Goal: Task Accomplishment & Management: Complete application form

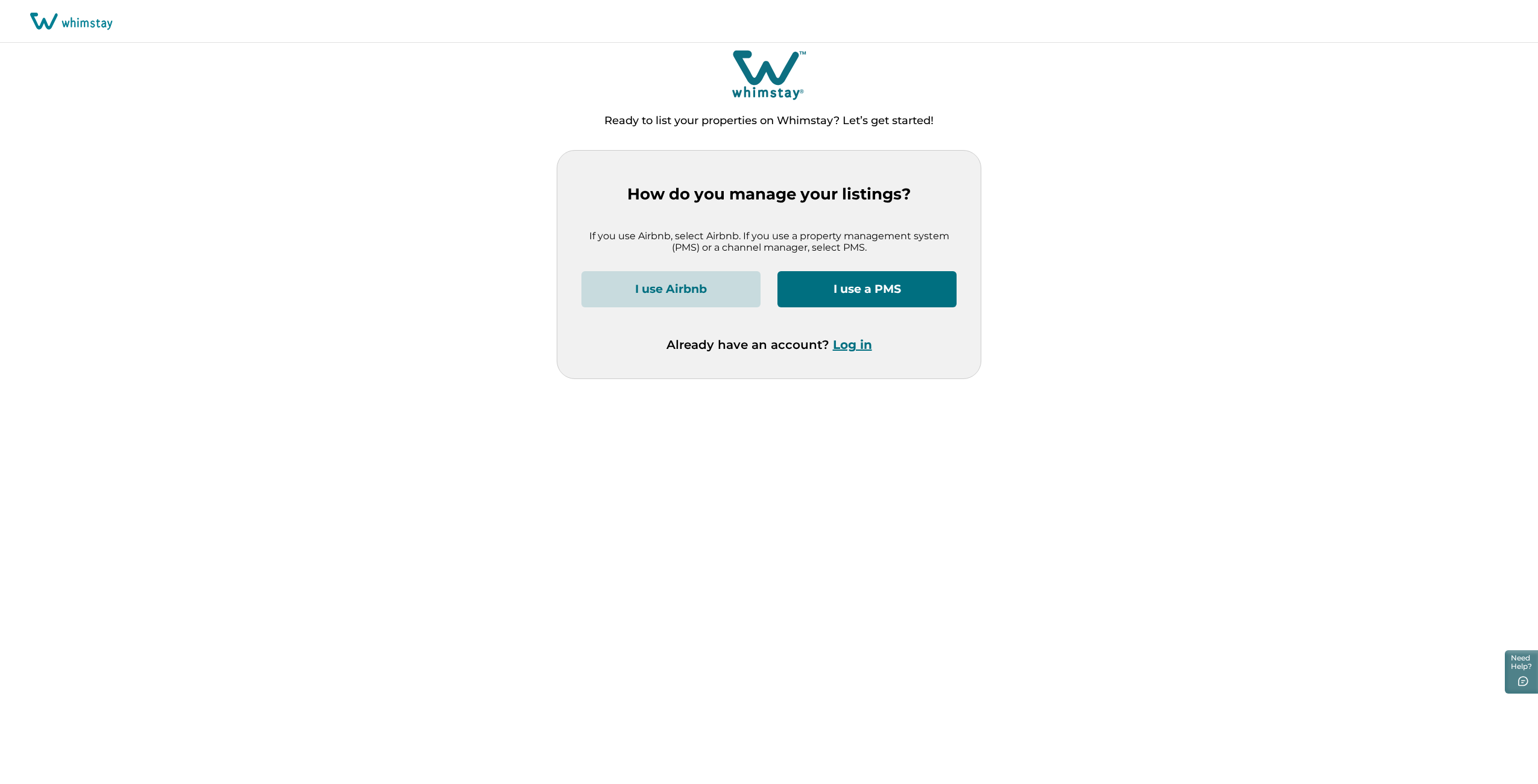
click at [705, 286] on button "I use Airbnb" at bounding box center [671, 289] width 179 height 36
click at [885, 291] on button "I use a PMS" at bounding box center [867, 289] width 179 height 36
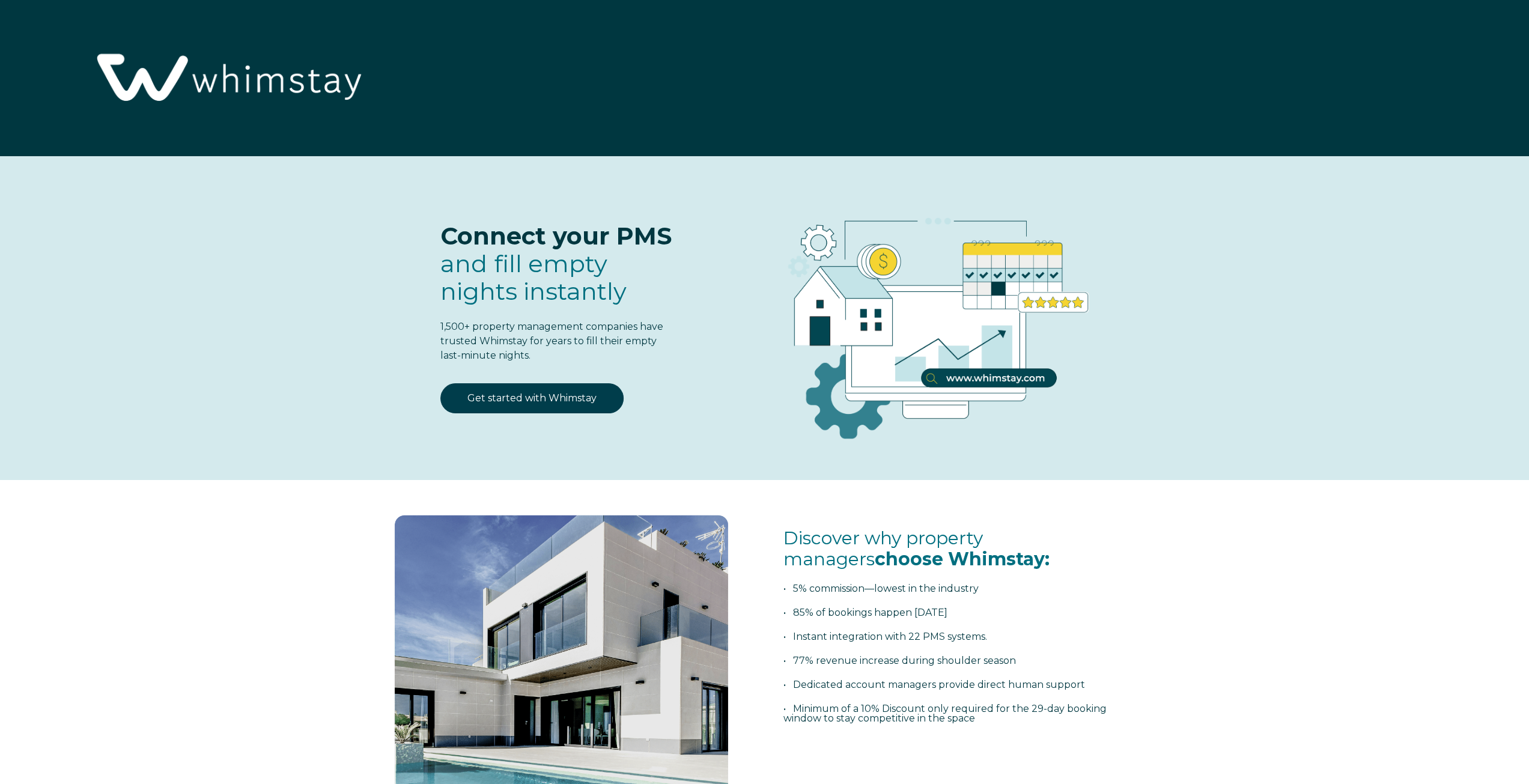
select select "US"
select select "Standard"
click at [514, 405] on link "Get started with Whimstay" at bounding box center [532, 398] width 183 height 30
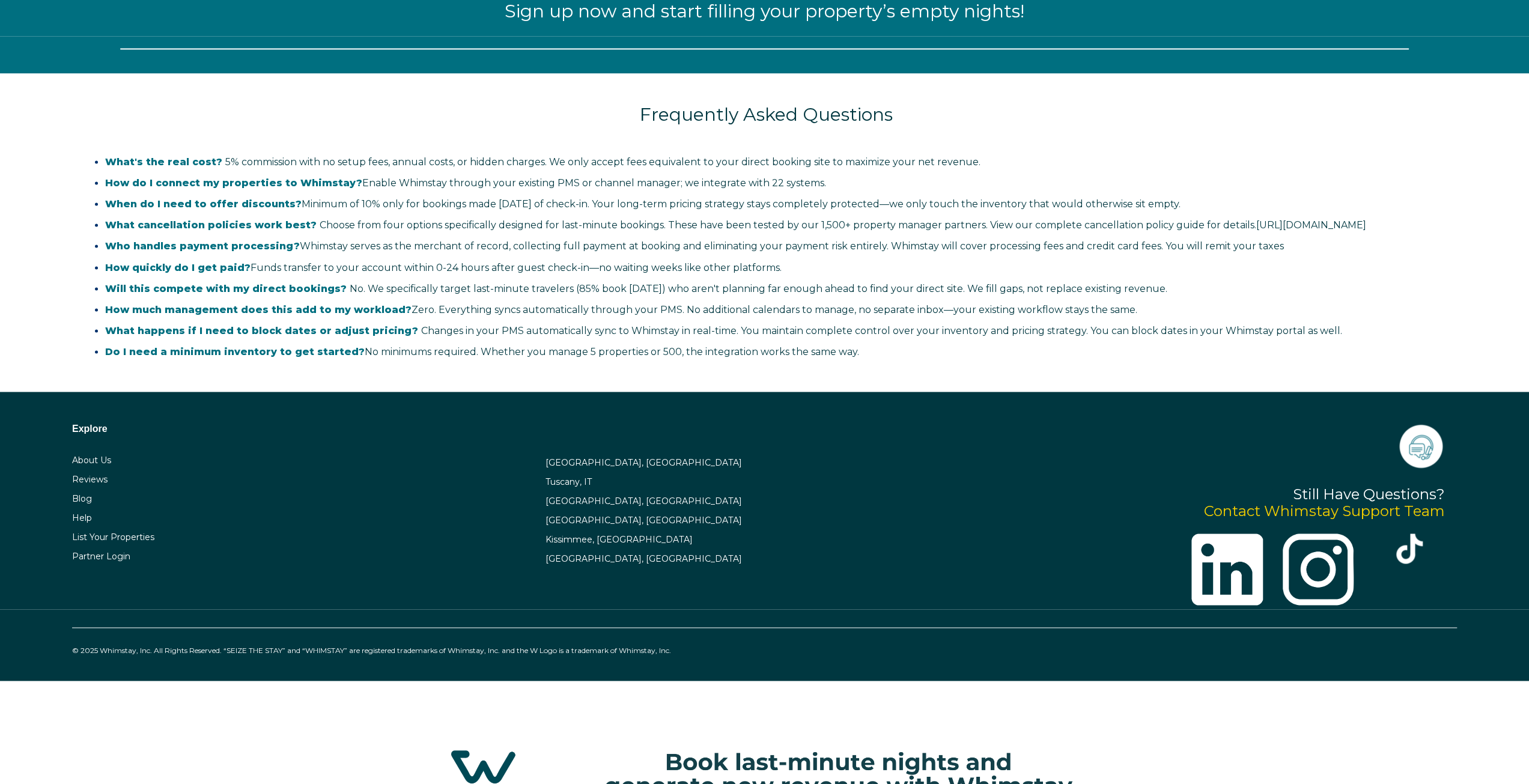
scroll to position [1687, 0]
select select "US"
select select "Standard"
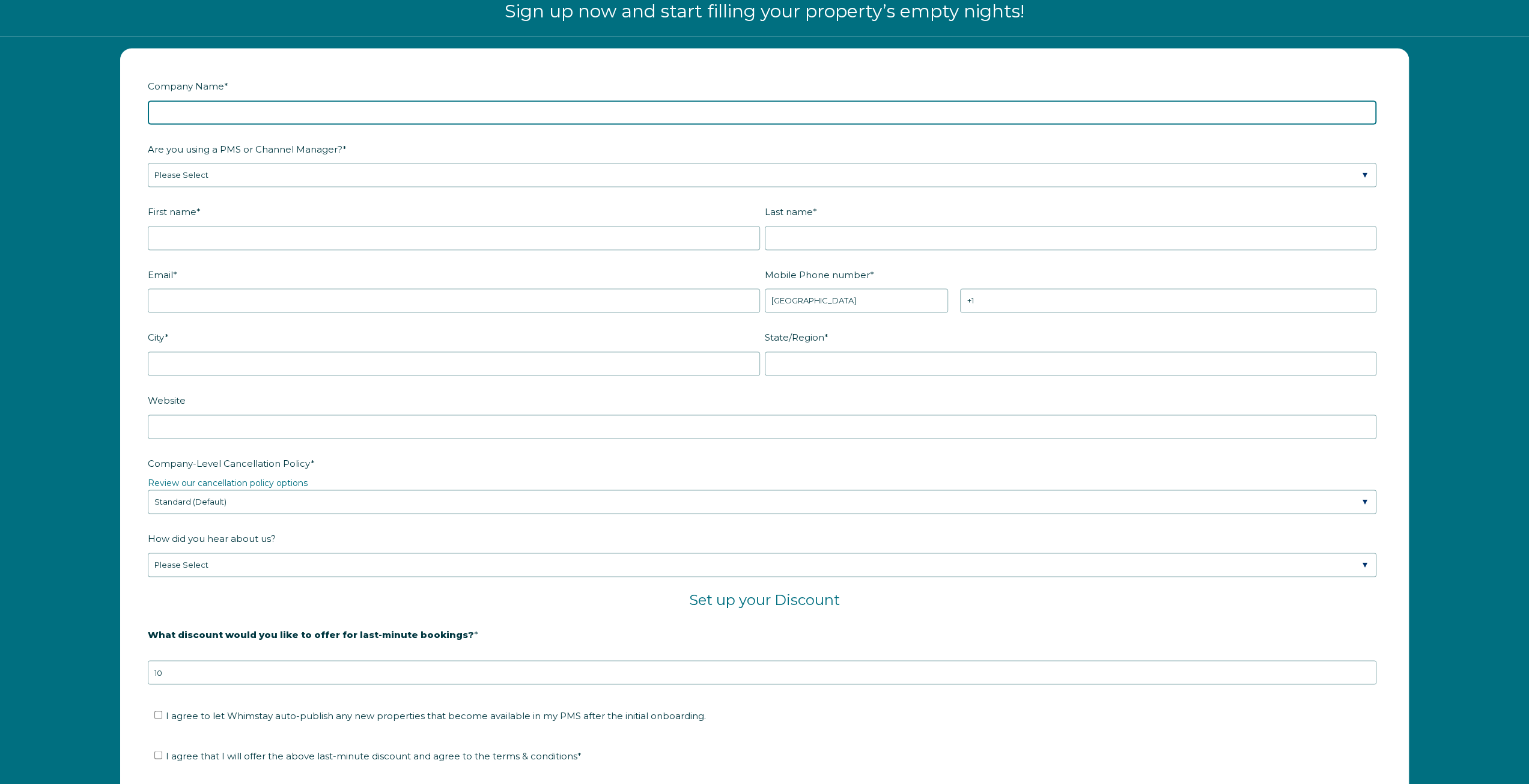
click at [354, 116] on input "Company Name *" at bounding box center [762, 112] width 1229 height 24
type input "Tranquil Pines"
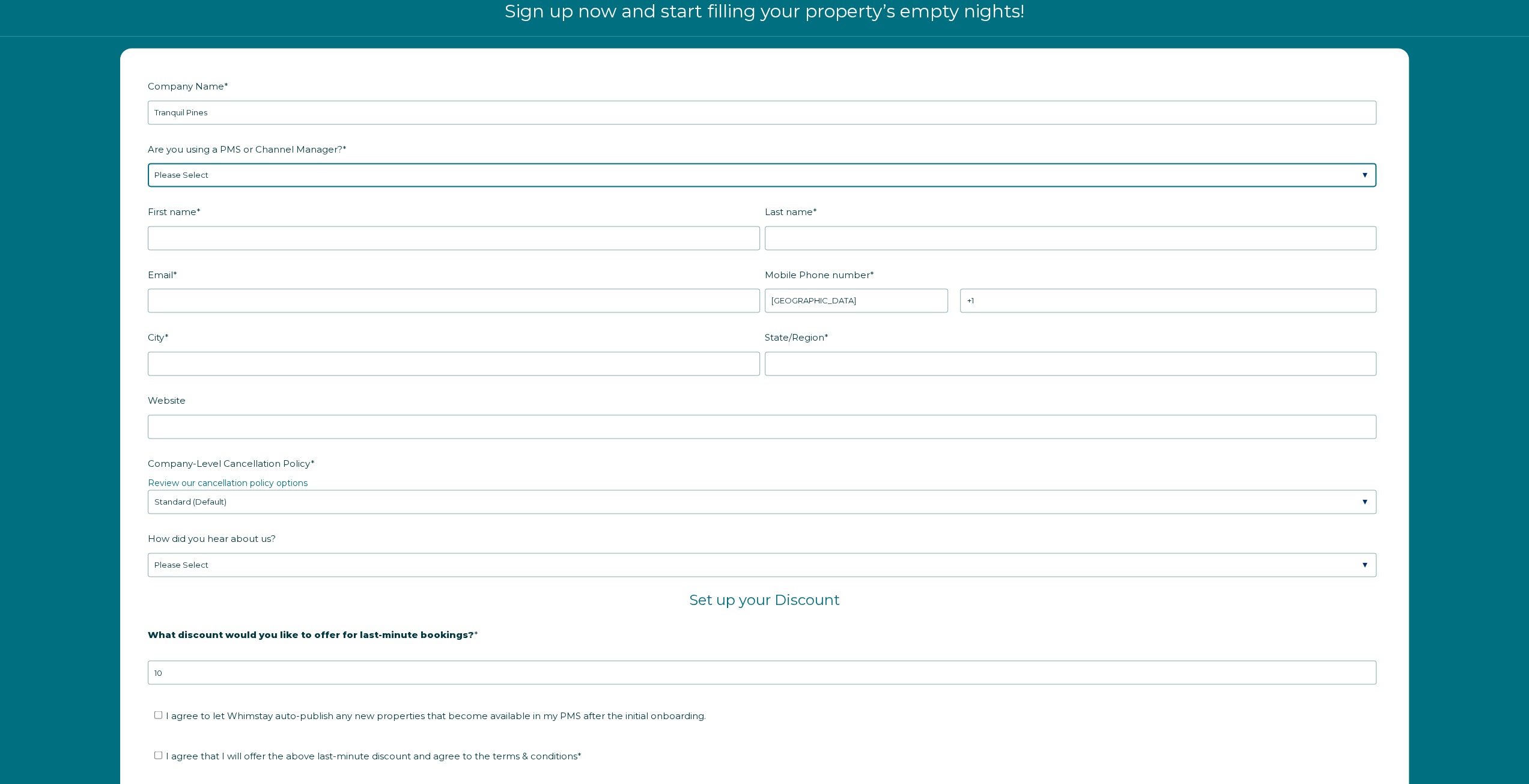
click at [296, 171] on select "Please Select Barefoot BookingPal Boost Brightside CiiRUS Escapia Guesty Hostaw…" at bounding box center [762, 175] width 1229 height 24
select select "Lodgify"
click at [148, 163] on select "Please Select Barefoot BookingPal Boost Brightside CiiRUS Escapia Guesty Hostaw…" at bounding box center [762, 175] width 1229 height 24
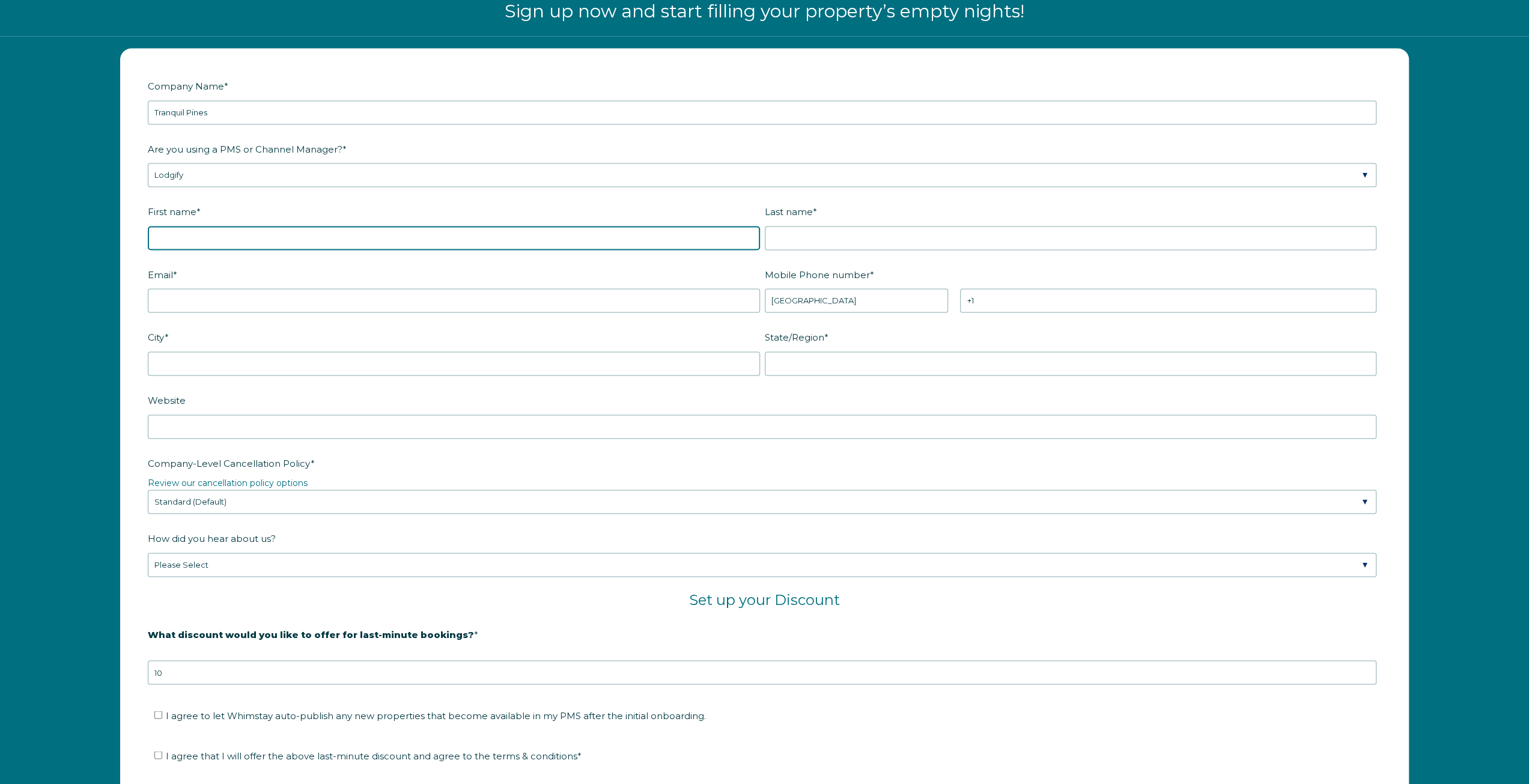
click at [268, 242] on input "First name *" at bounding box center [454, 238] width 613 height 24
type input "[PERSON_NAME]"
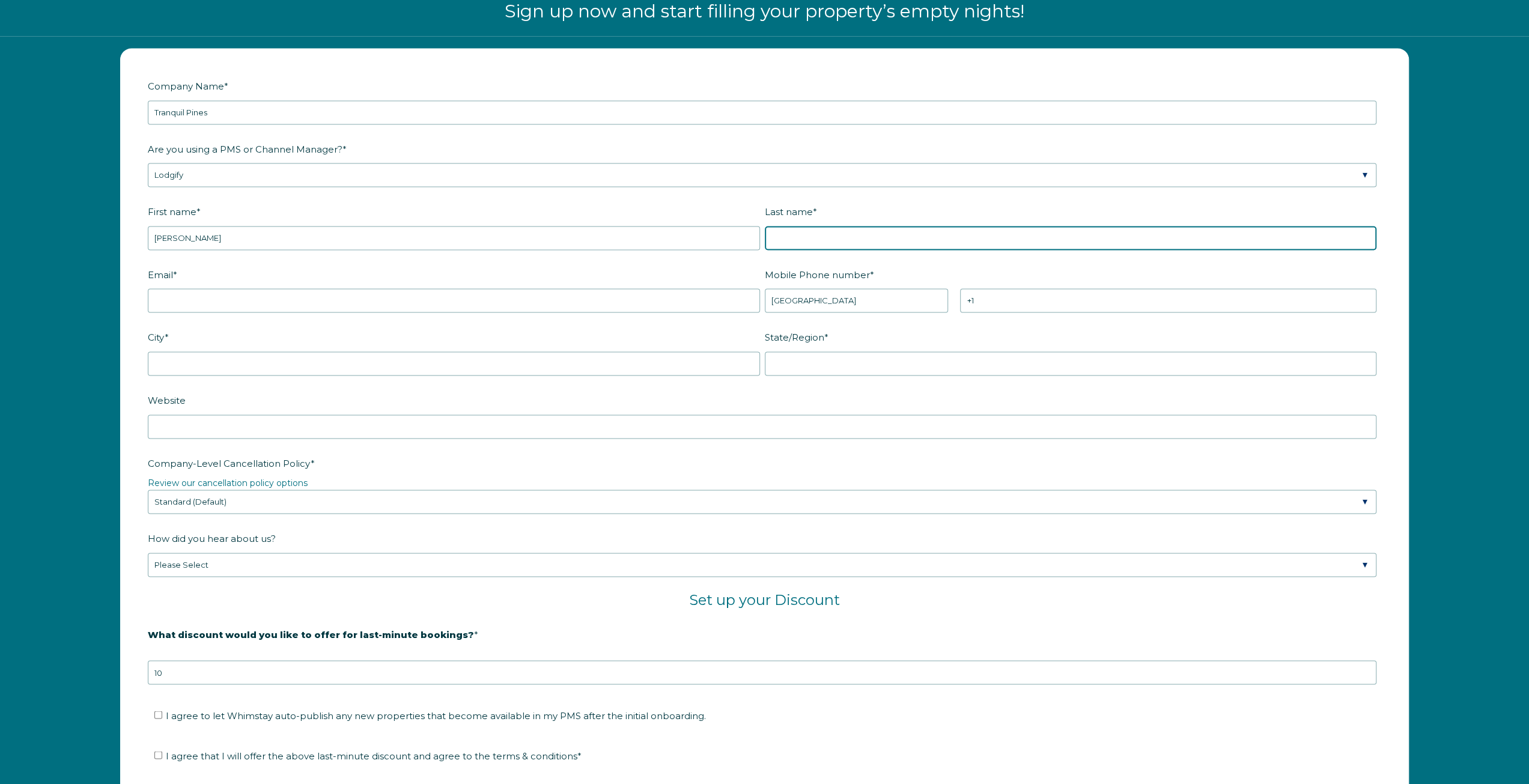
type input "Iyer"
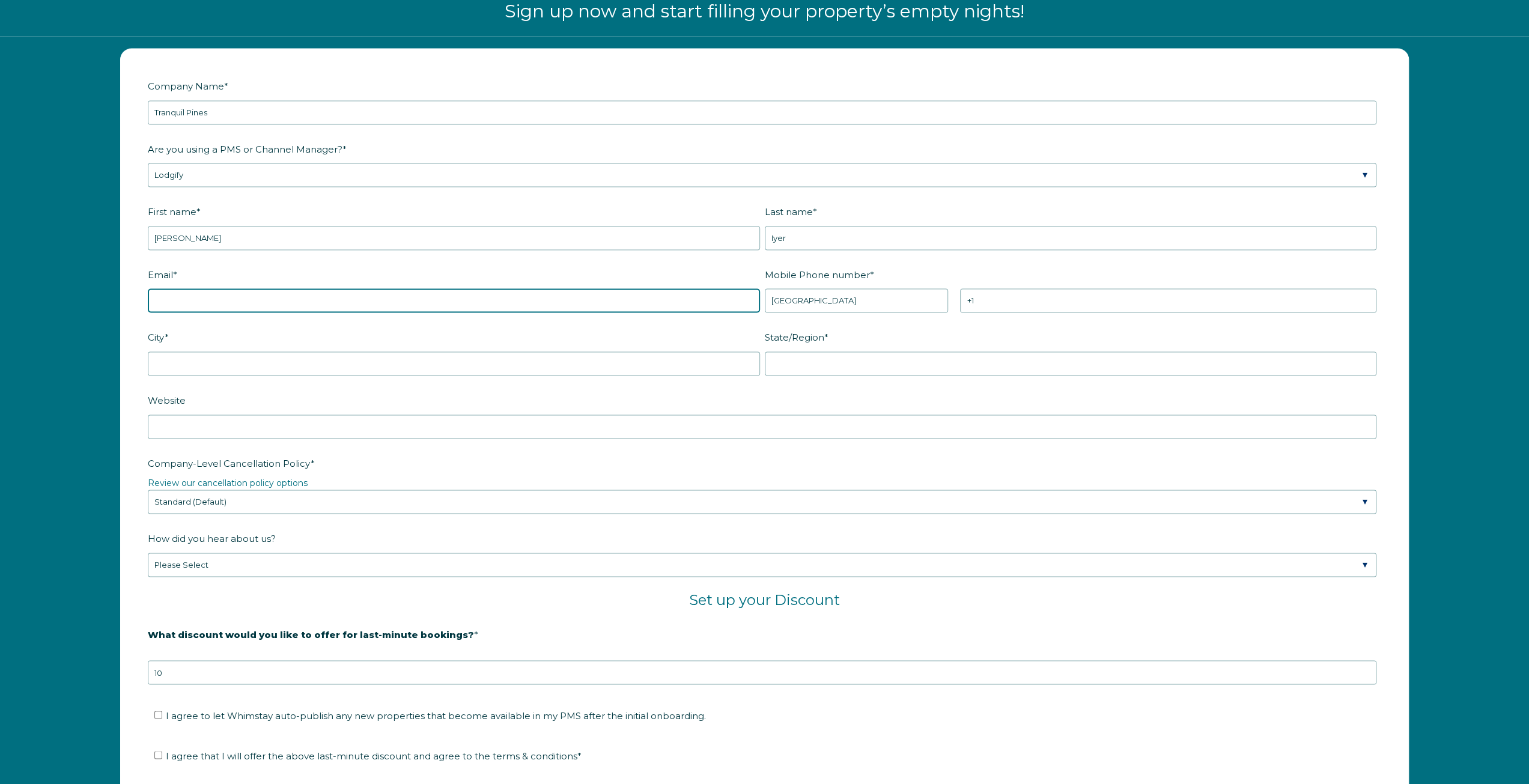
type input "[EMAIL_ADDRESS][DOMAIN_NAME]"
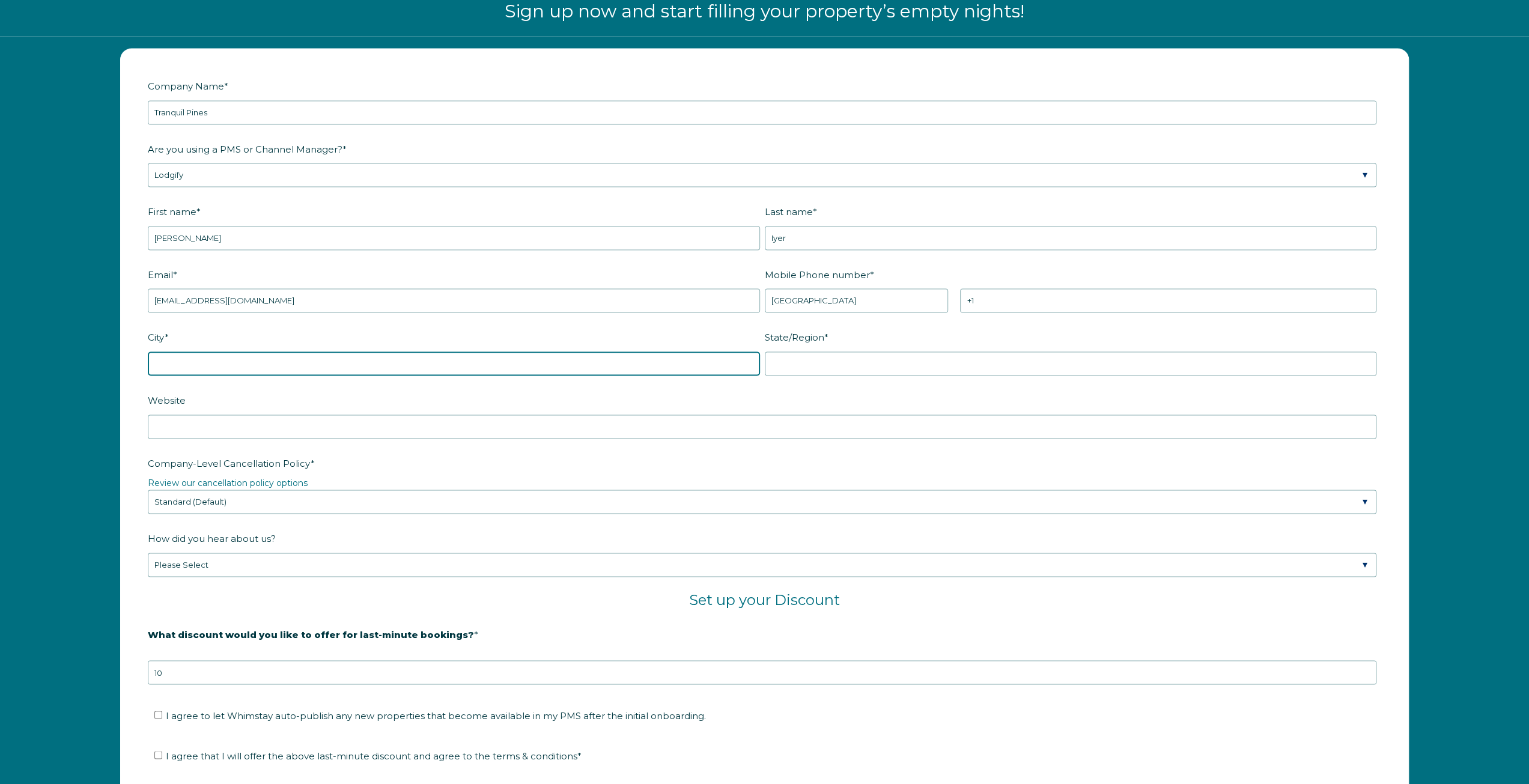
type input "Sammamish"
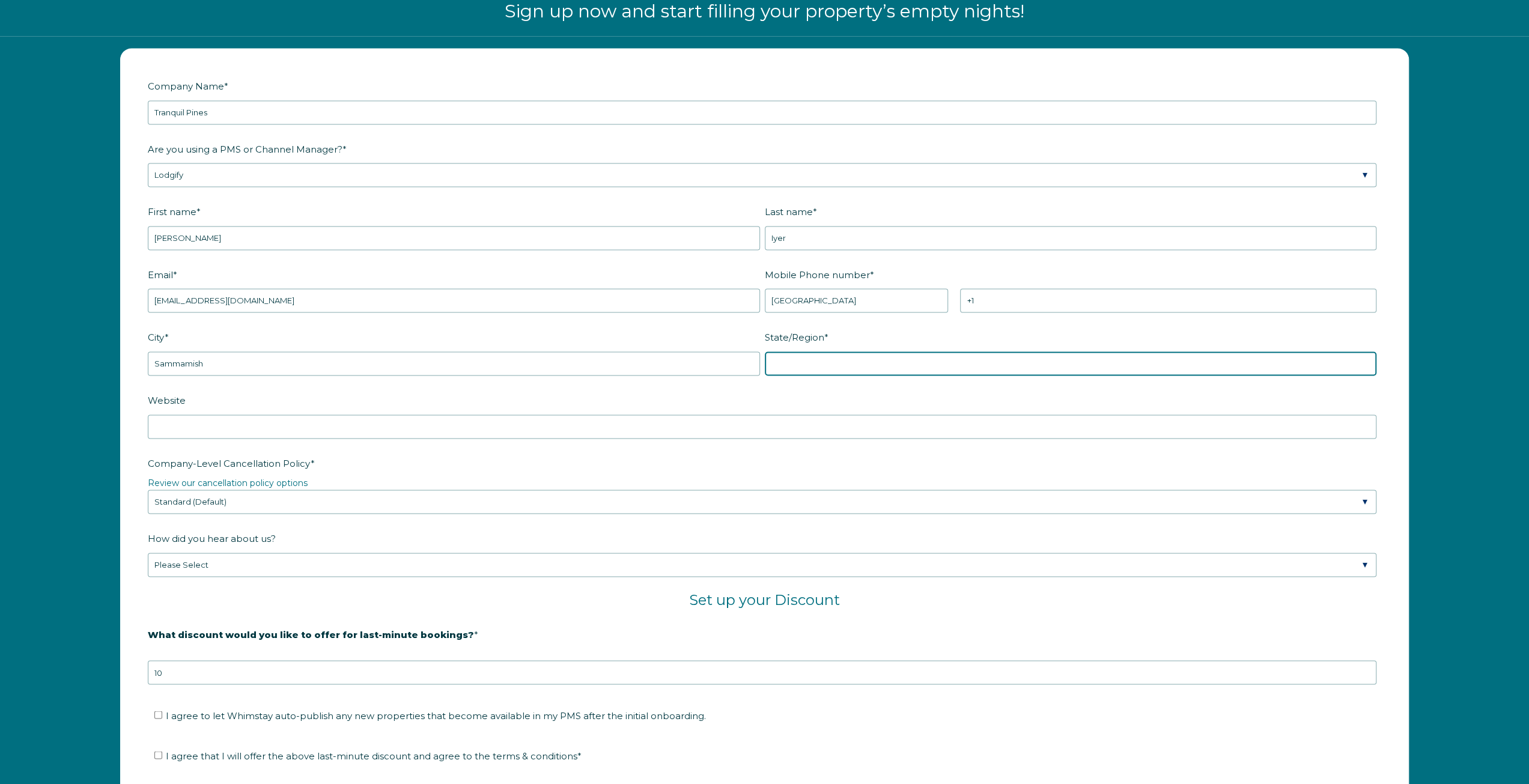
type input "WA"
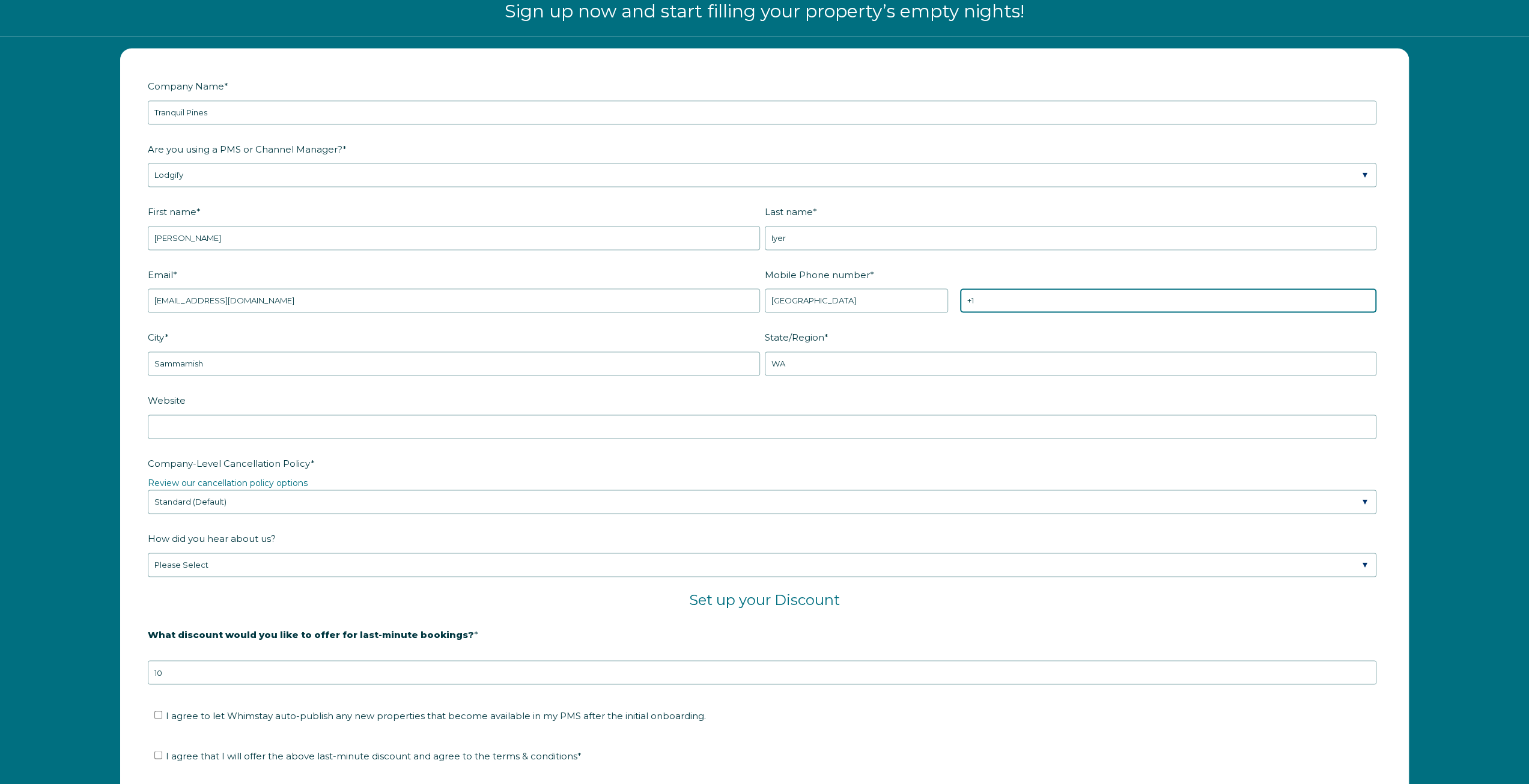
click at [1006, 292] on input "+1" at bounding box center [1168, 300] width 416 height 24
type input "[PHONE_NUMBER]"
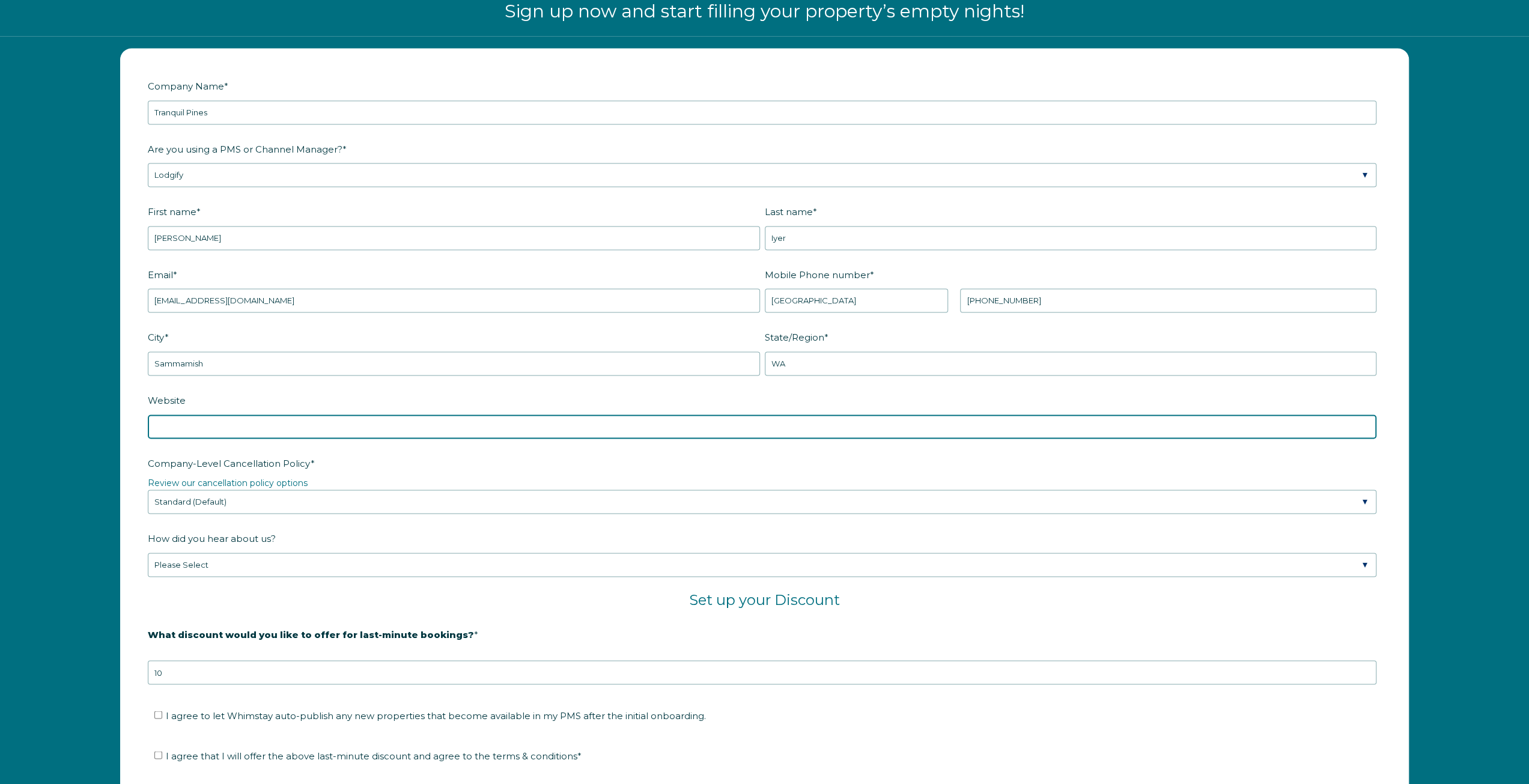
click at [266, 433] on input "Website" at bounding box center [762, 426] width 1229 height 24
click at [272, 433] on input "Website" at bounding box center [762, 426] width 1229 height 24
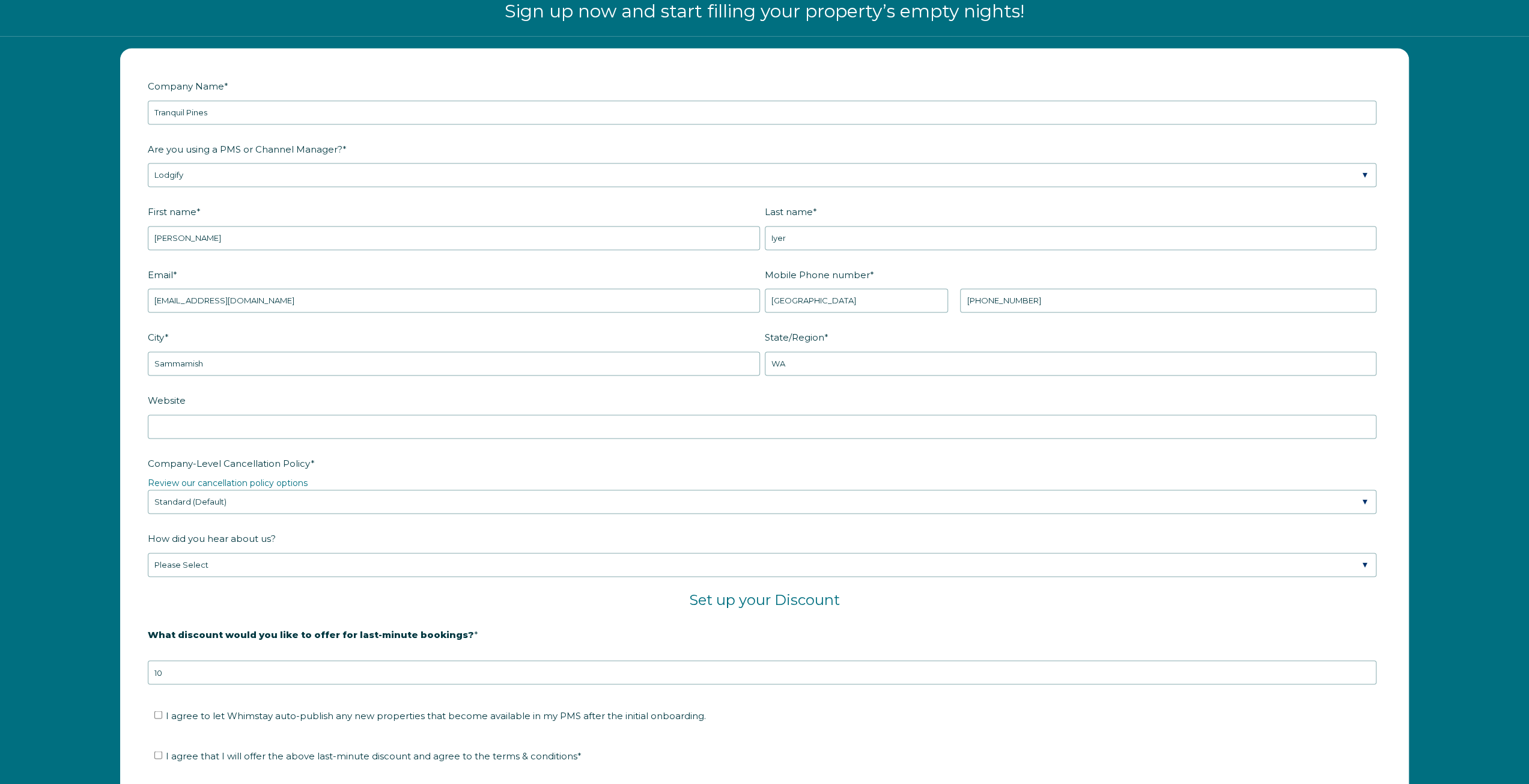
click at [374, 530] on label "How did you hear about us?" at bounding box center [764, 539] width 1234 height 21
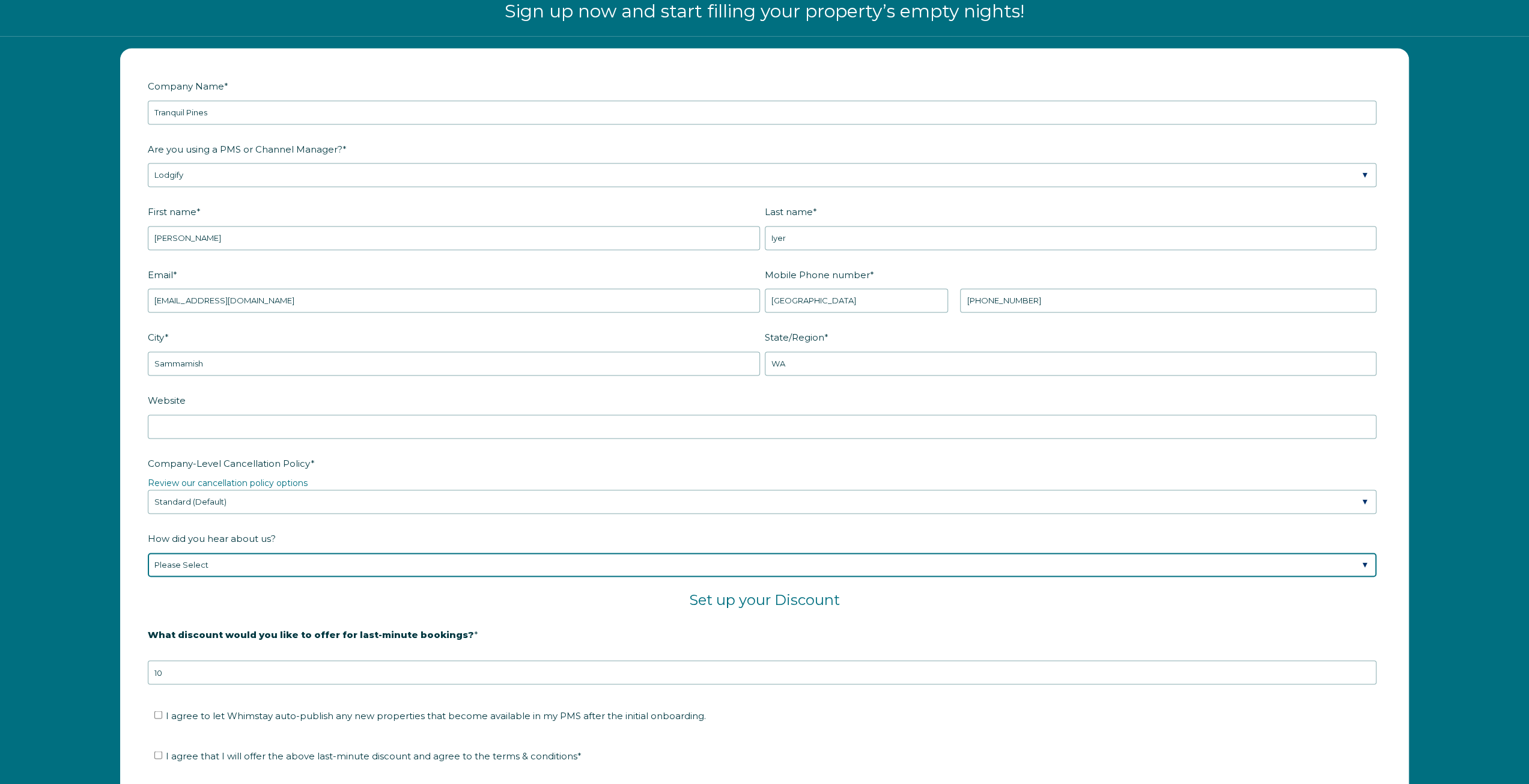
click at [374, 553] on select "Please Select Found Whimstay through a Google search Spoke to a Whimstay salesp…" at bounding box center [762, 564] width 1229 height 24
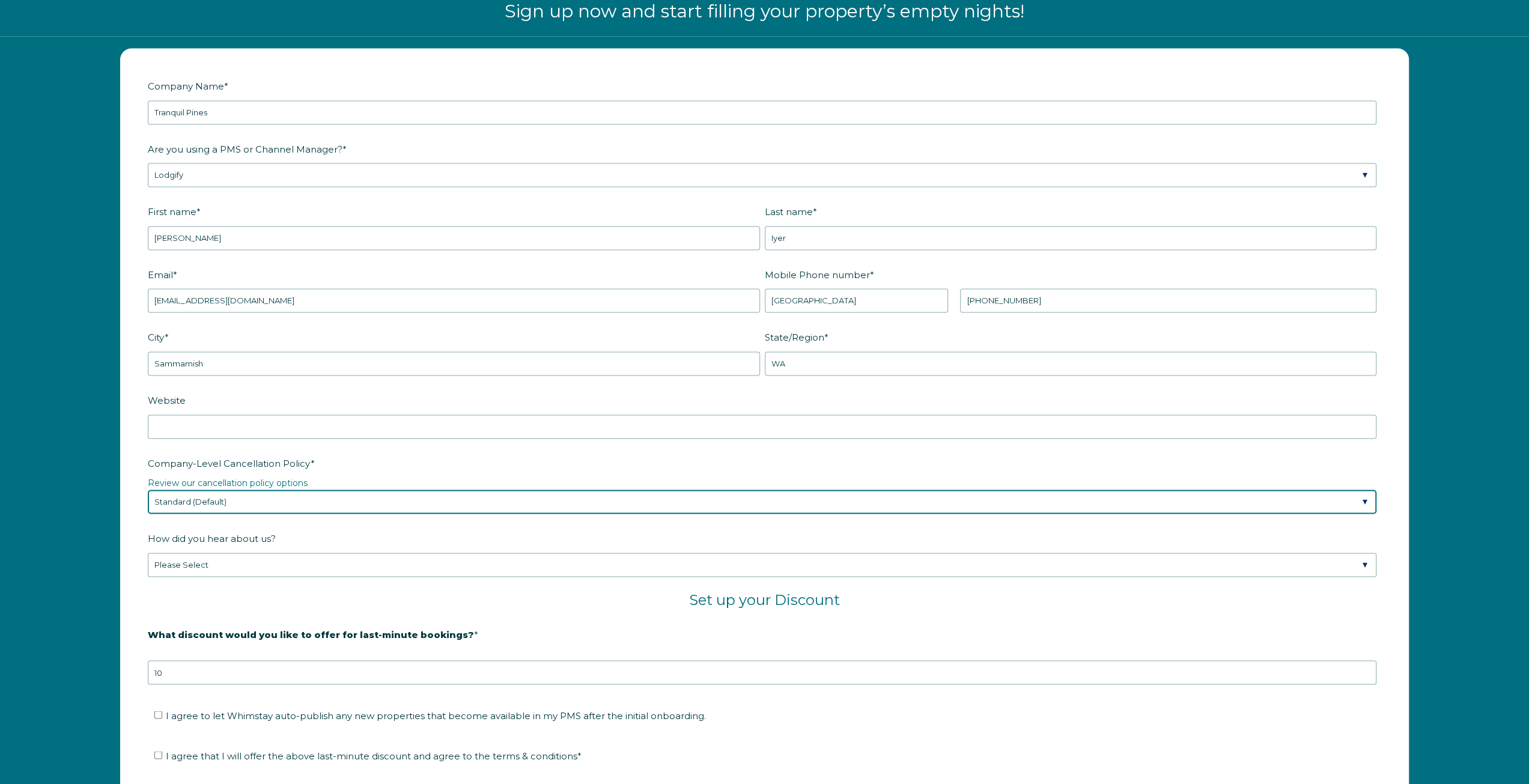
click at [258, 497] on select "Please Select Partial Standard (Default) Moderate Strict" at bounding box center [762, 501] width 1229 height 24
click at [148, 490] on select "Please Select Partial Standard (Default) Moderate Strict" at bounding box center [762, 501] width 1229 height 24
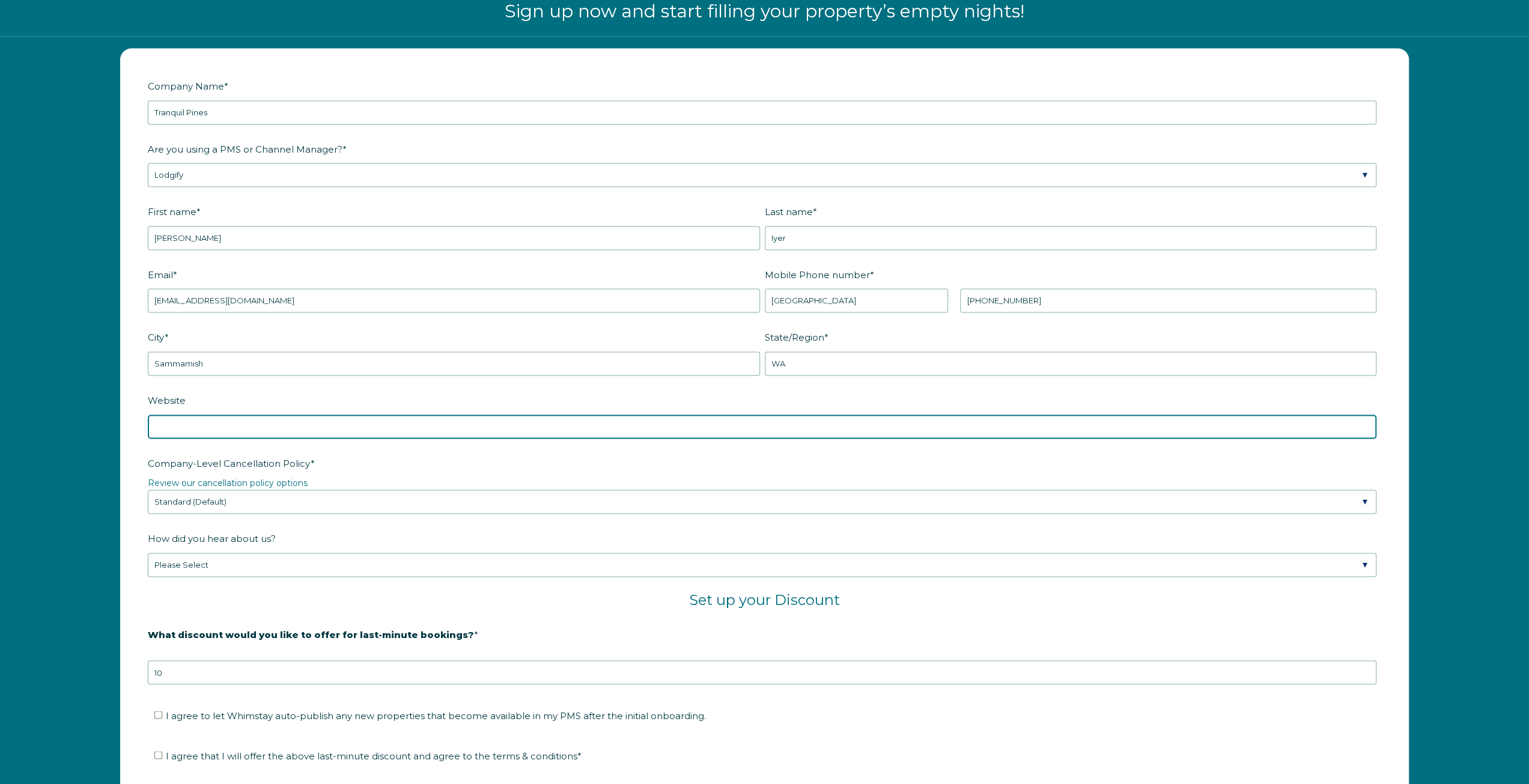
click at [270, 424] on input "Website" at bounding box center [762, 426] width 1229 height 24
paste input "https://pnwshoretosummit.lodgify.com/"
type input "https://pnwshoretosummit.lodgify.com/"
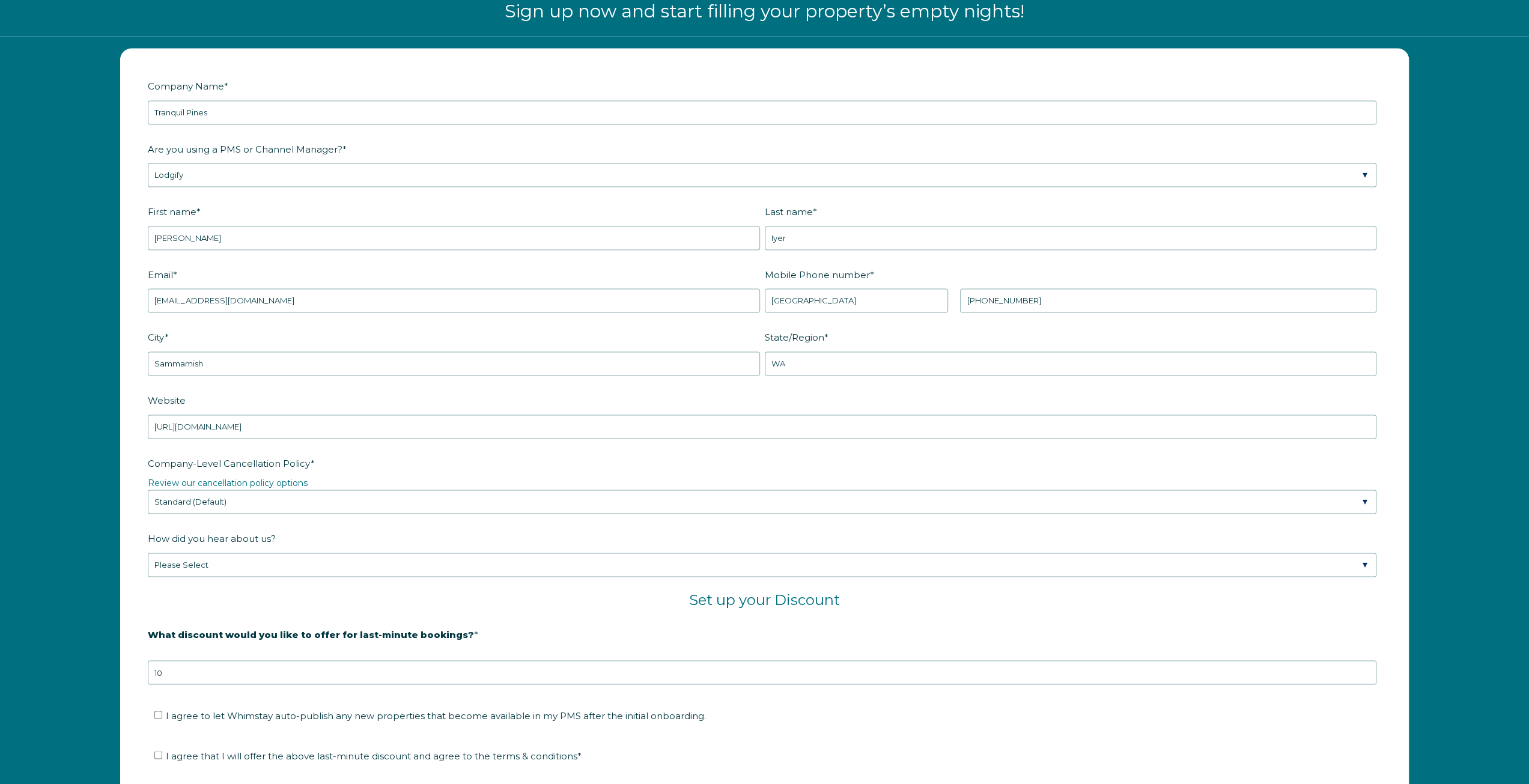
click at [376, 460] on label "Company-Level Cancellation Policy *" at bounding box center [764, 464] width 1234 height 21
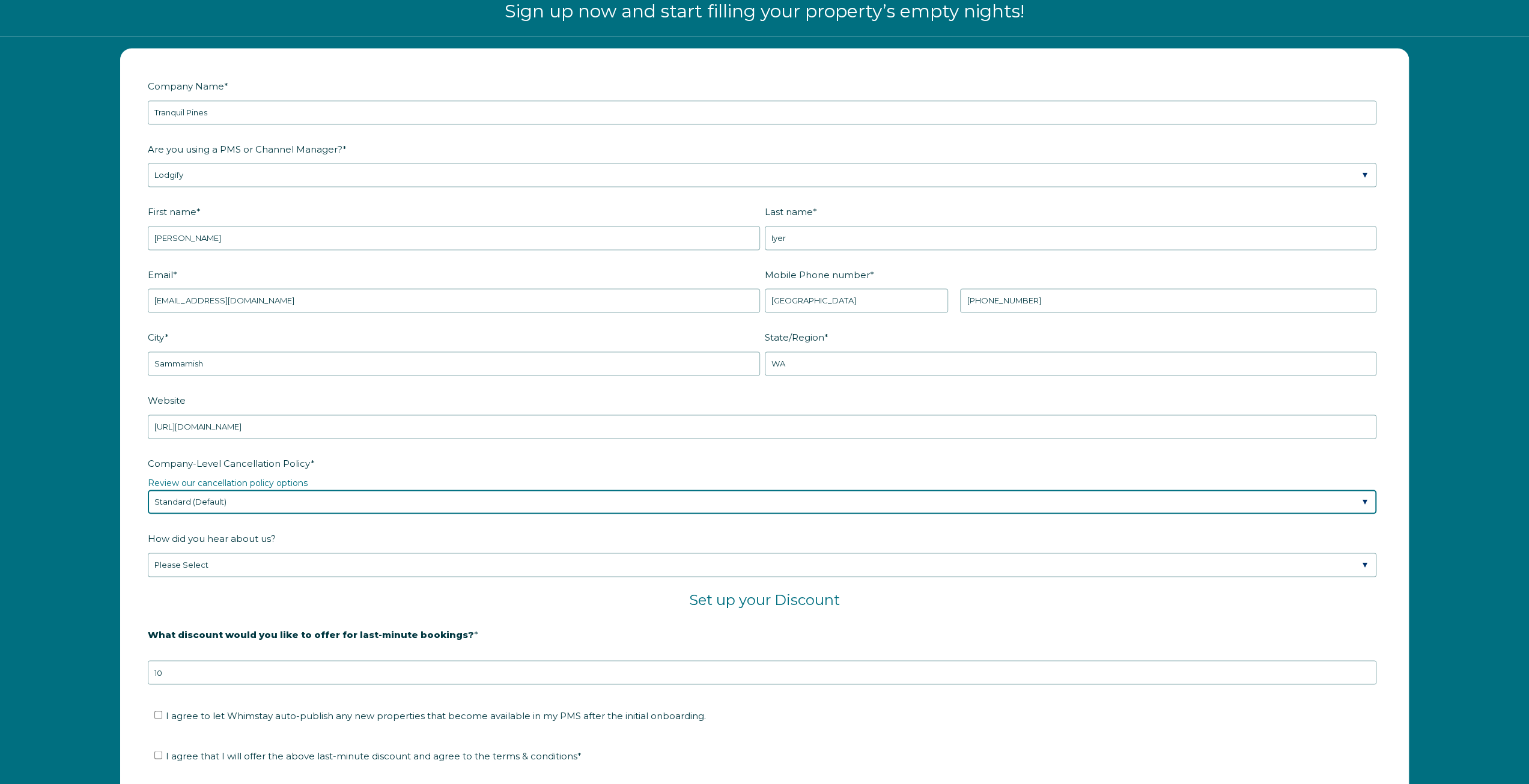
click at [376, 490] on select "Please Select Partial Standard (Default) Moderate Strict" at bounding box center [762, 501] width 1229 height 24
click at [313, 499] on select "Please Select Partial Standard (Default) Moderate Strict" at bounding box center [762, 501] width 1229 height 24
click at [148, 490] on select "Please Select Partial Standard (Default) Moderate Strict" at bounding box center [762, 501] width 1229 height 24
click at [222, 501] on select "Please Select Partial Standard (Default) Moderate Strict" at bounding box center [762, 501] width 1229 height 24
select select "Standard"
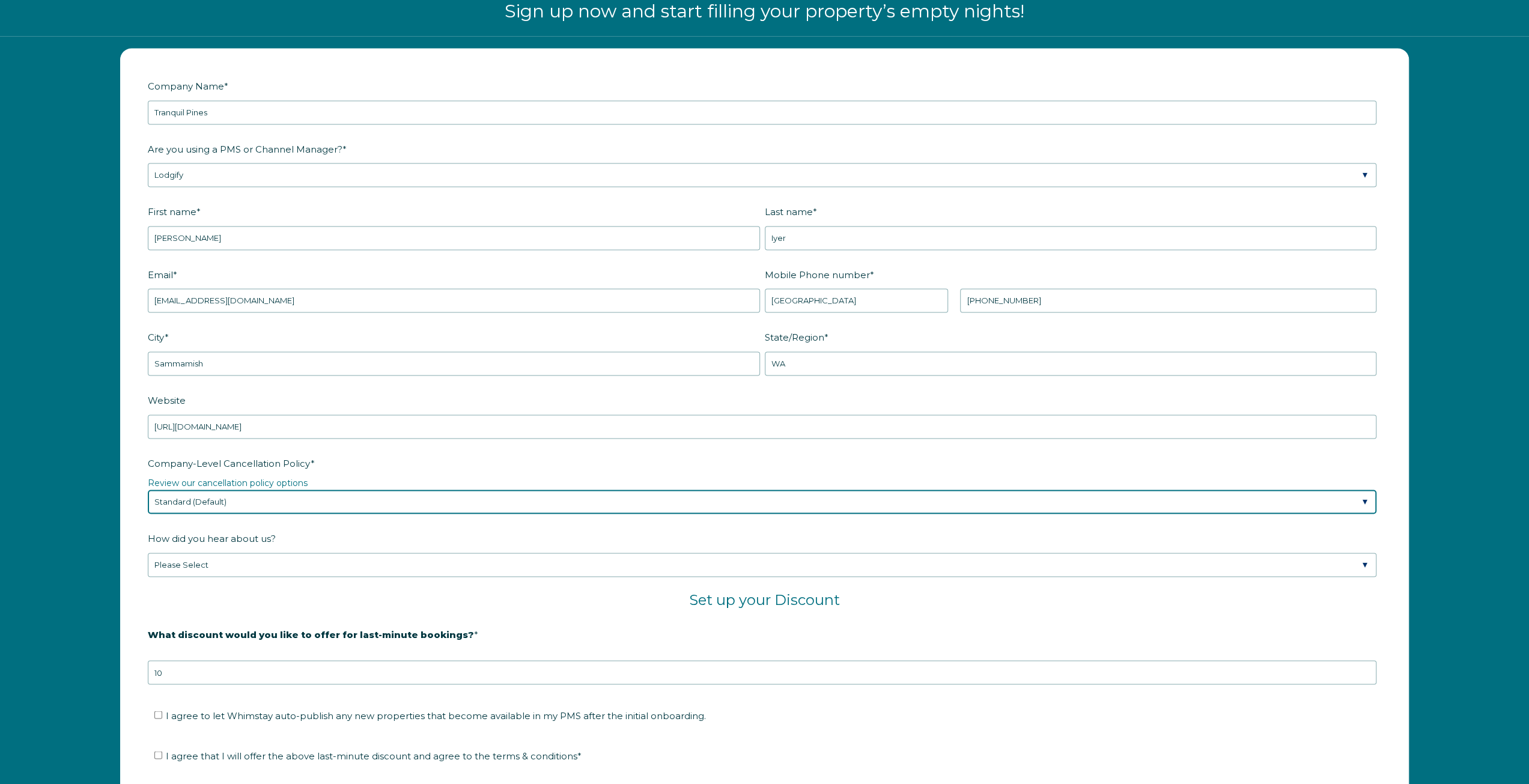
click at [148, 490] on select "Please Select Partial Standard (Default) Moderate Strict" at bounding box center [762, 501] width 1229 height 24
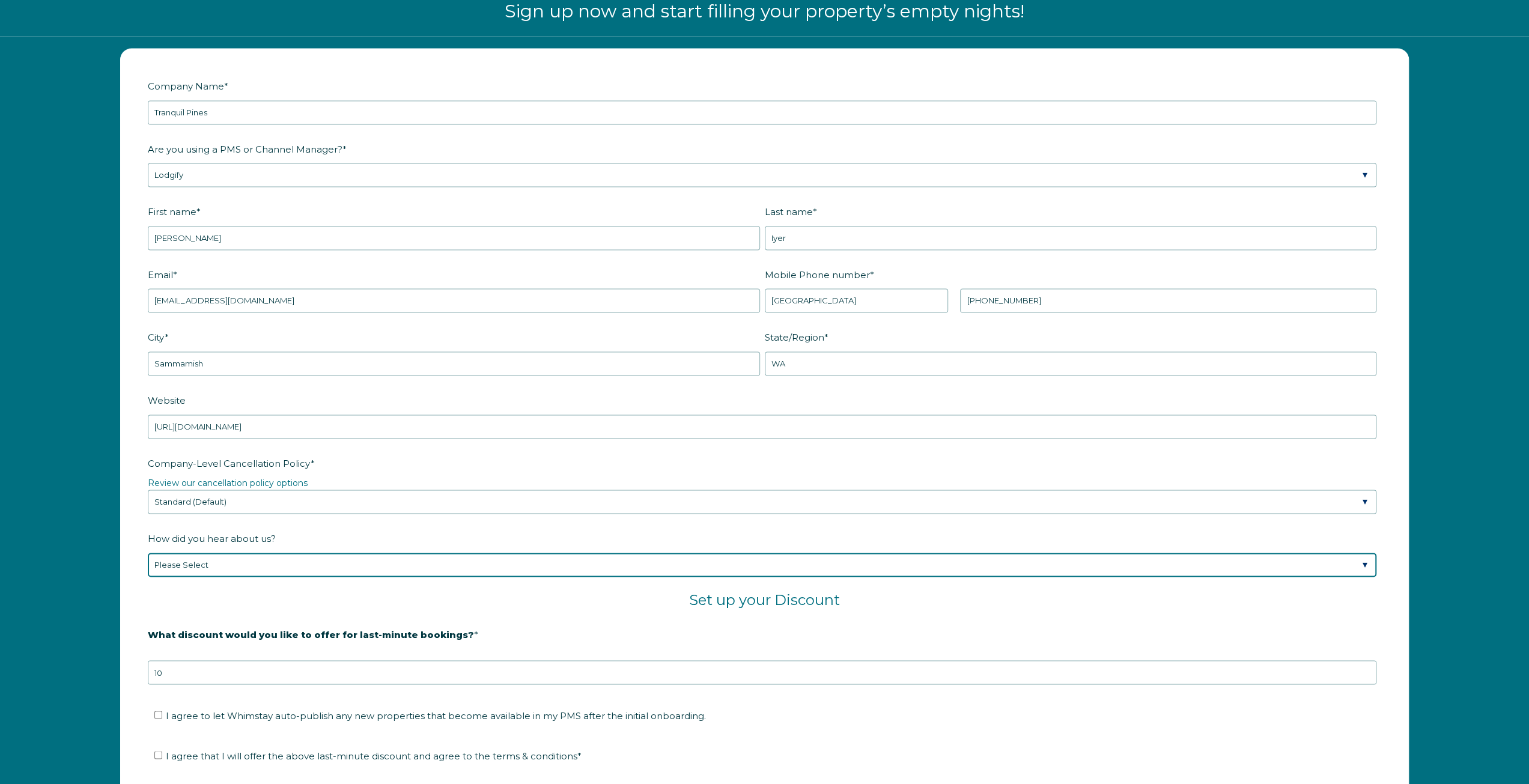
click at [229, 561] on select "Please Select Found Whimstay through a Google search Spoke to a Whimstay salesp…" at bounding box center [762, 564] width 1229 height 24
select select "Google Search"
click at [148, 553] on select "Please Select Found Whimstay through a Google search Spoke to a Whimstay salesp…" at bounding box center [762, 564] width 1229 height 24
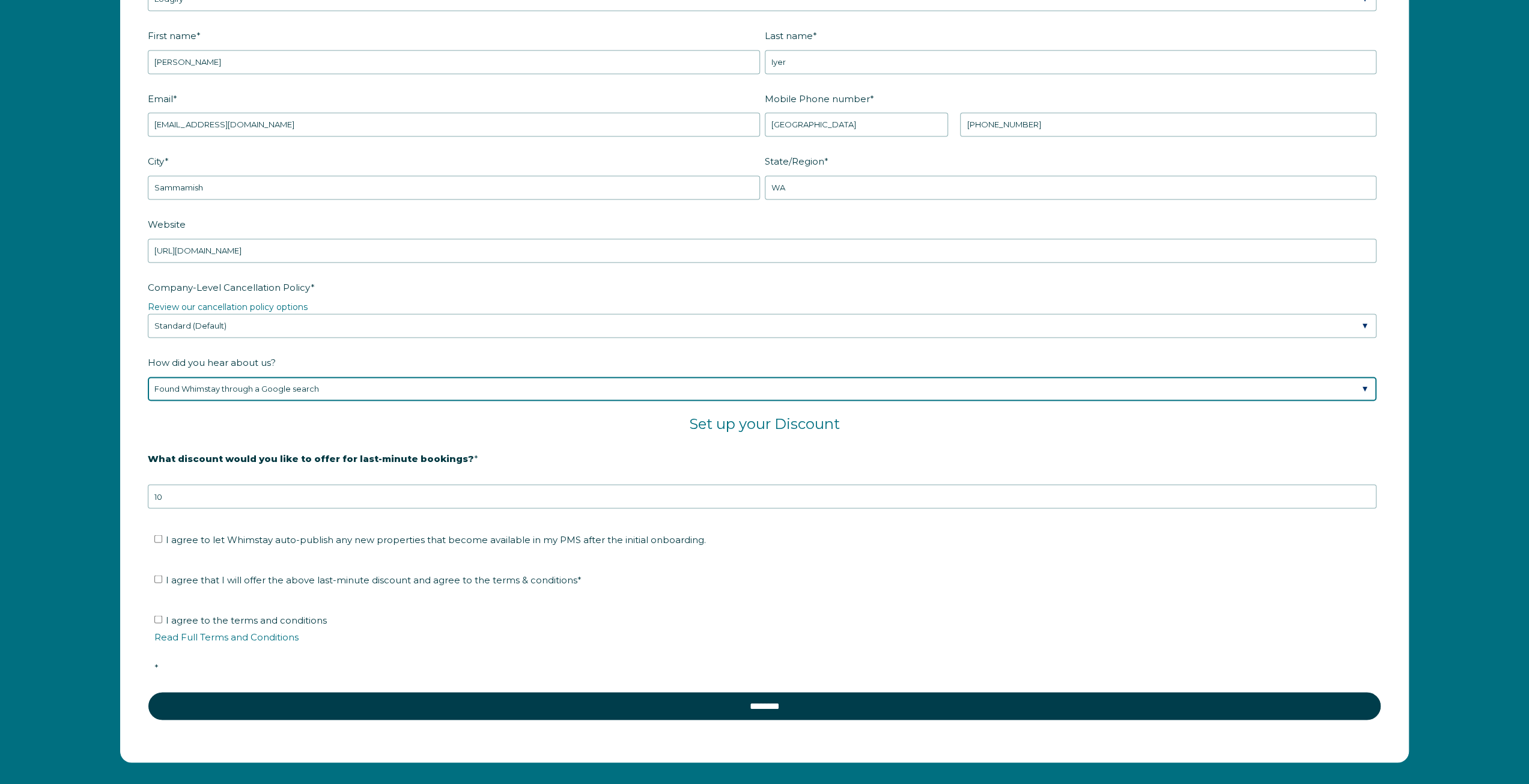
scroll to position [1867, 0]
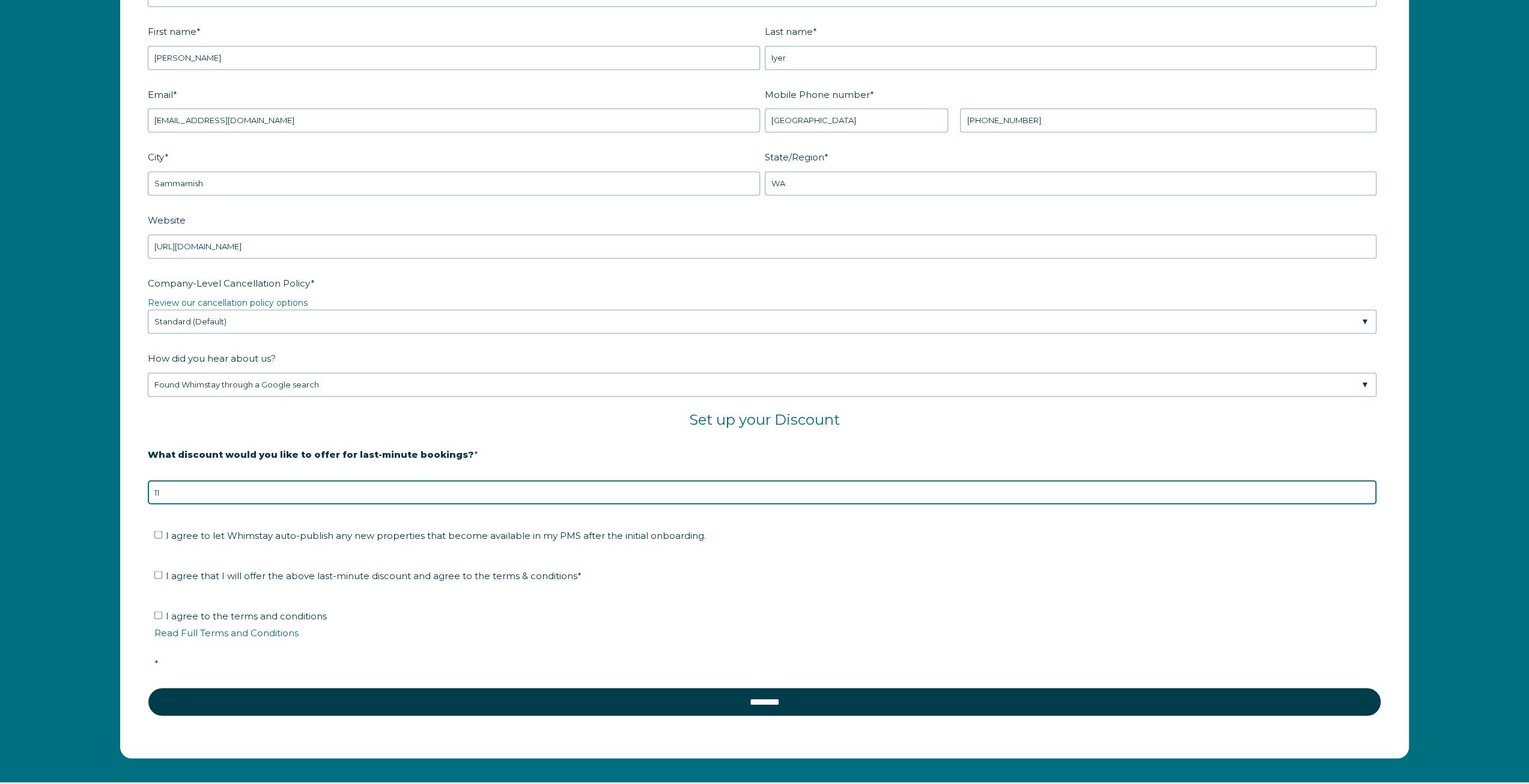
click at [1368, 485] on input "11" at bounding box center [762, 492] width 1229 height 24
click at [1368, 485] on input "12" at bounding box center [762, 492] width 1229 height 24
click at [1368, 485] on input "13" at bounding box center [762, 492] width 1229 height 24
click at [1368, 485] on input "14" at bounding box center [762, 492] width 1229 height 24
type input "15"
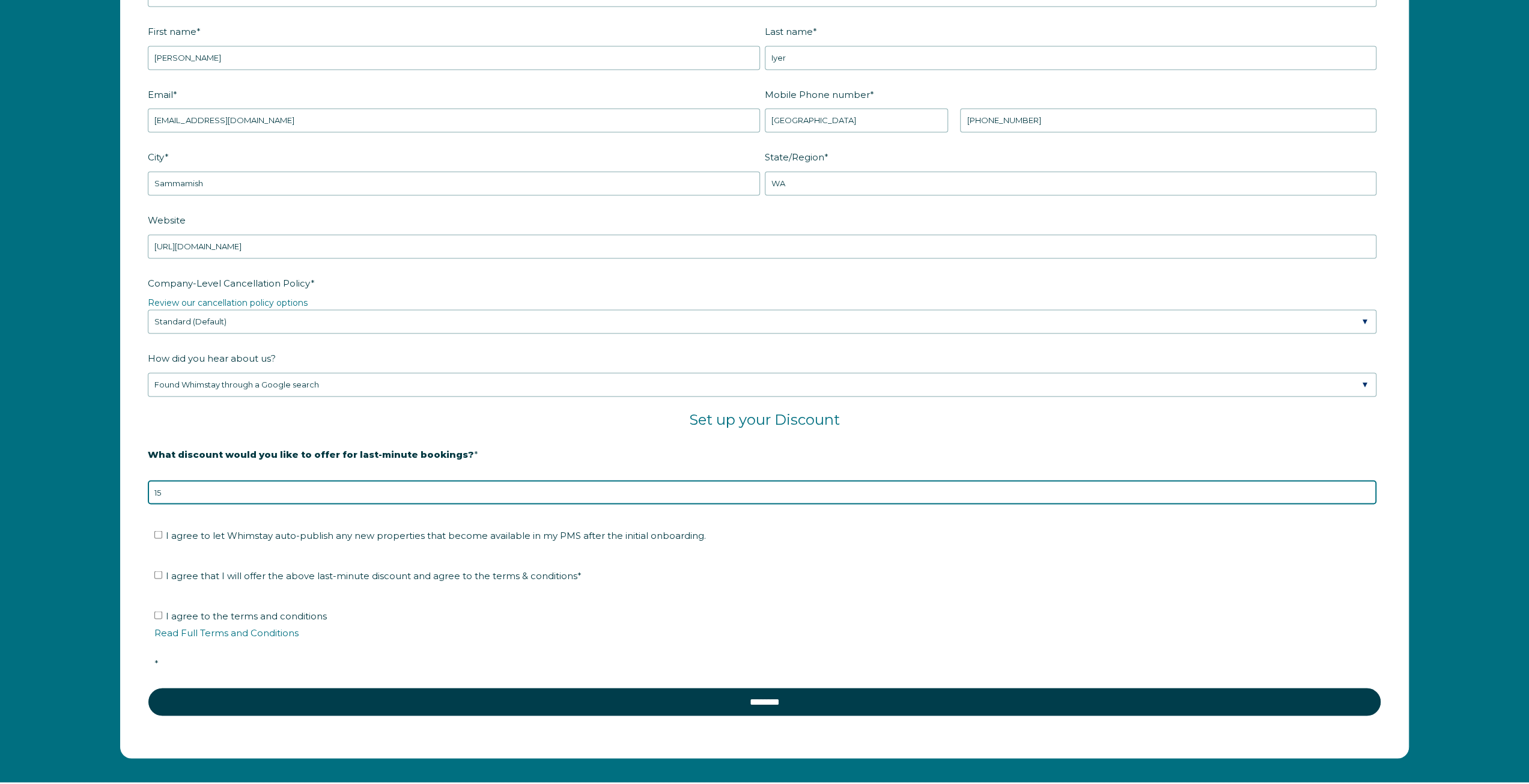
click at [1368, 485] on input "15" at bounding box center [762, 492] width 1229 height 24
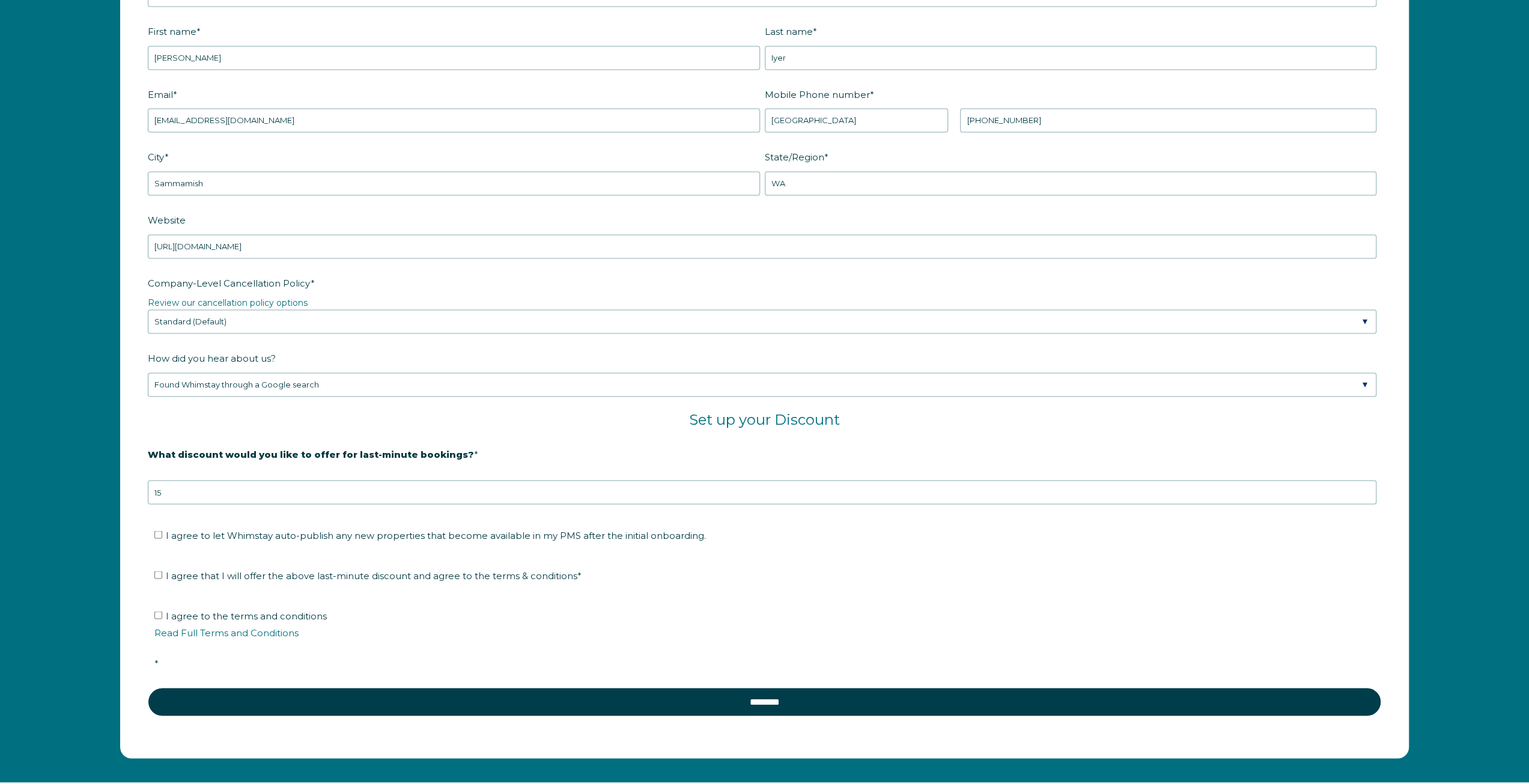
click at [162, 529] on label "I agree to let Whimstay auto-publish any new properties that become available i…" at bounding box center [430, 535] width 552 height 12
click at [162, 530] on input "I agree to let Whimstay auto-publish any new properties that become available i…" at bounding box center [158, 534] width 8 height 8
checkbox input "true"
click at [159, 573] on input "I agree that I will offer the above last-minute discount and agree to the terms…" at bounding box center [158, 575] width 8 height 8
checkbox input "true"
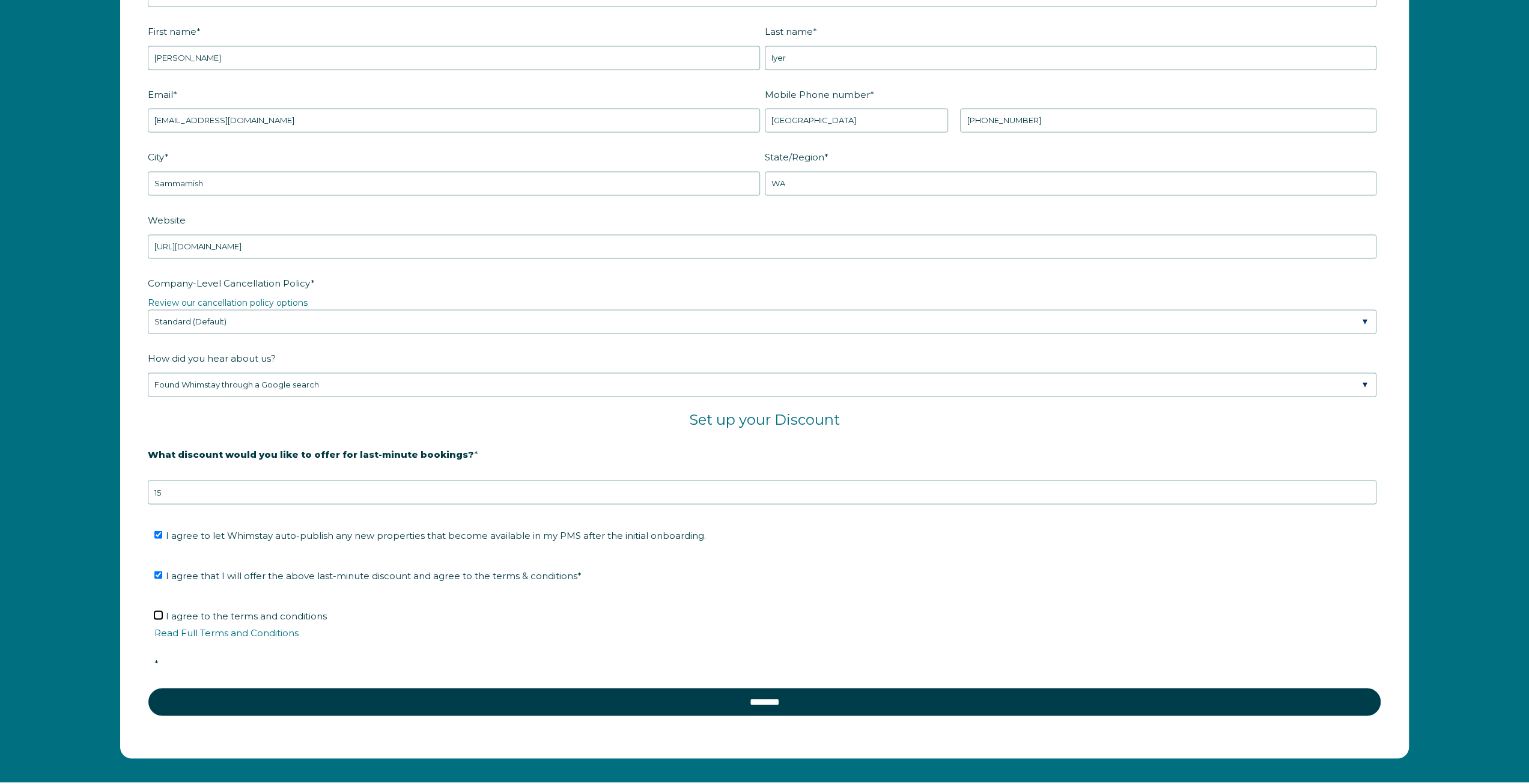
click at [158, 611] on input "I agree to the terms and conditions Read Full Terms and Conditions *" at bounding box center [158, 615] width 8 height 8
checkbox input "true"
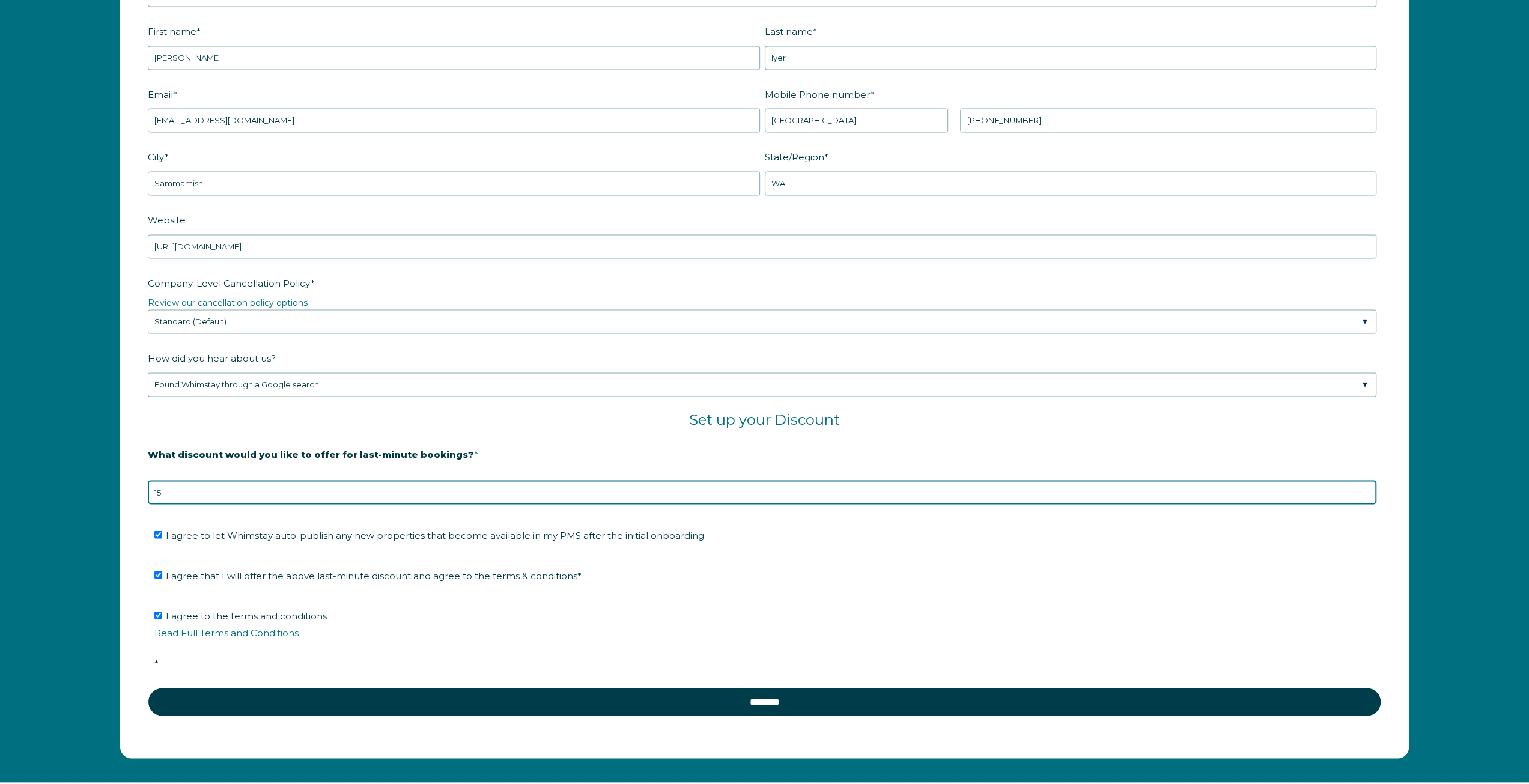
drag, startPoint x: 188, startPoint y: 485, endPoint x: 150, endPoint y: 483, distance: 38.1
click at [150, 483] on input "15" at bounding box center [762, 492] width 1229 height 24
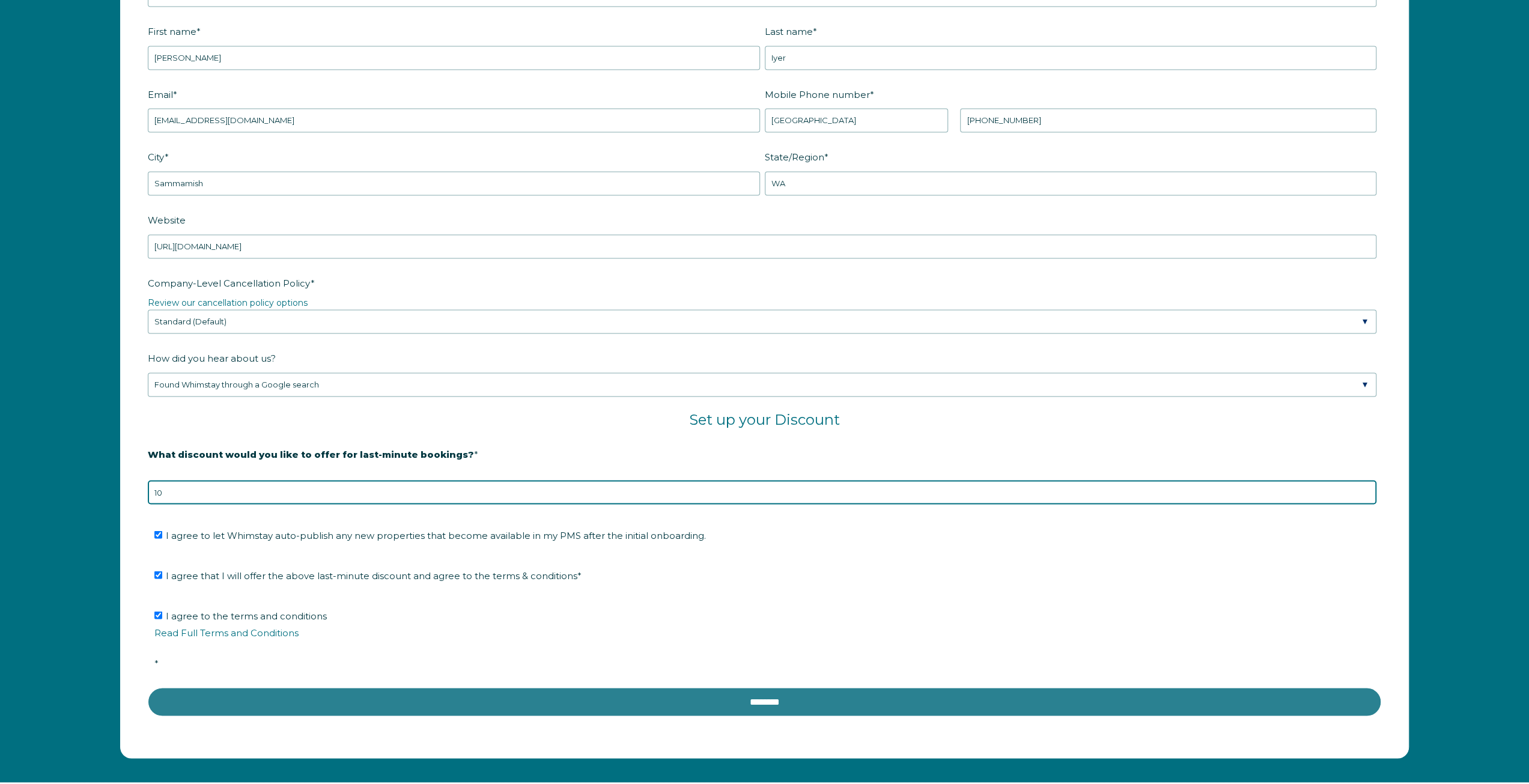
type input "10"
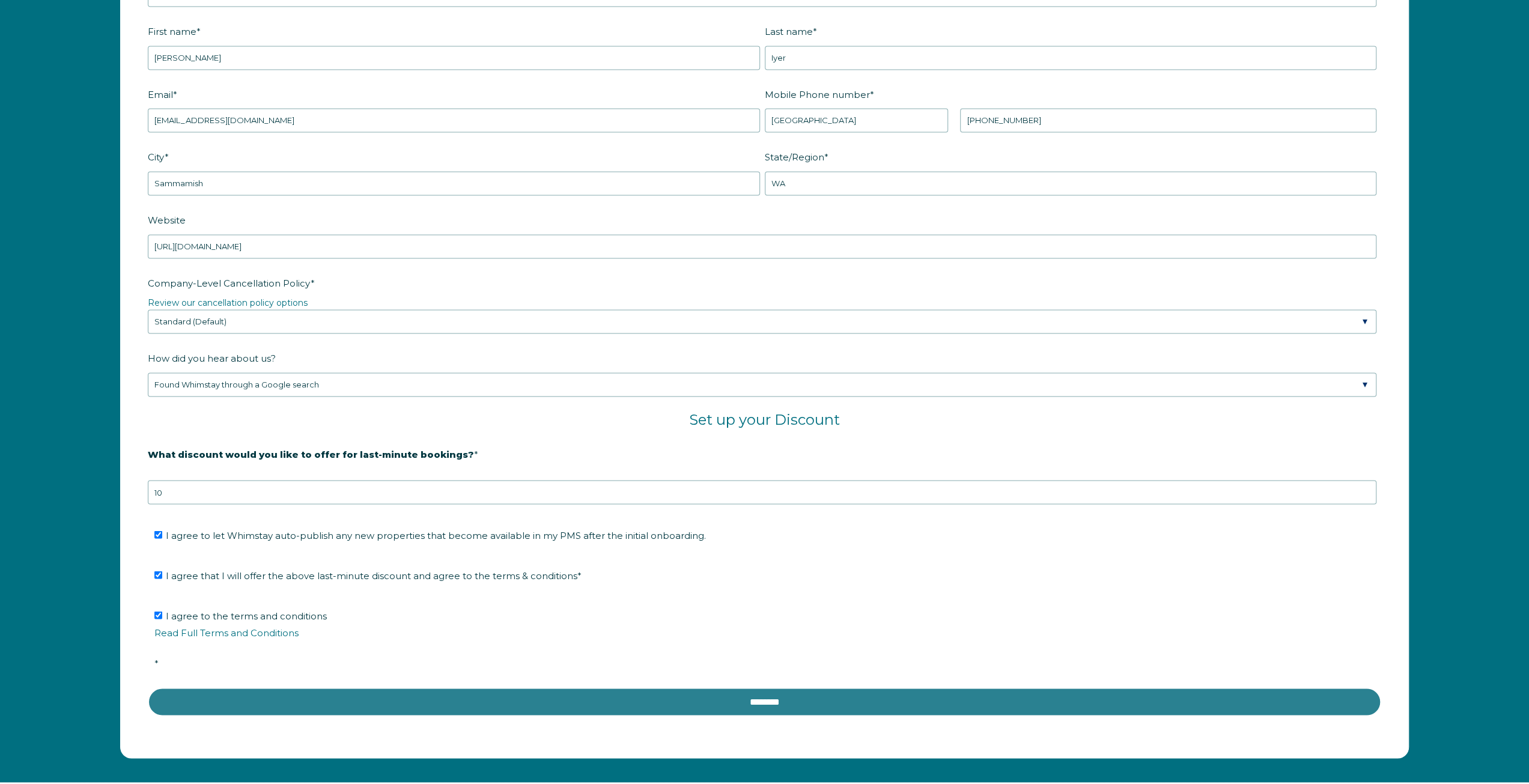
click at [787, 702] on input "********" at bounding box center [764, 702] width 1234 height 29
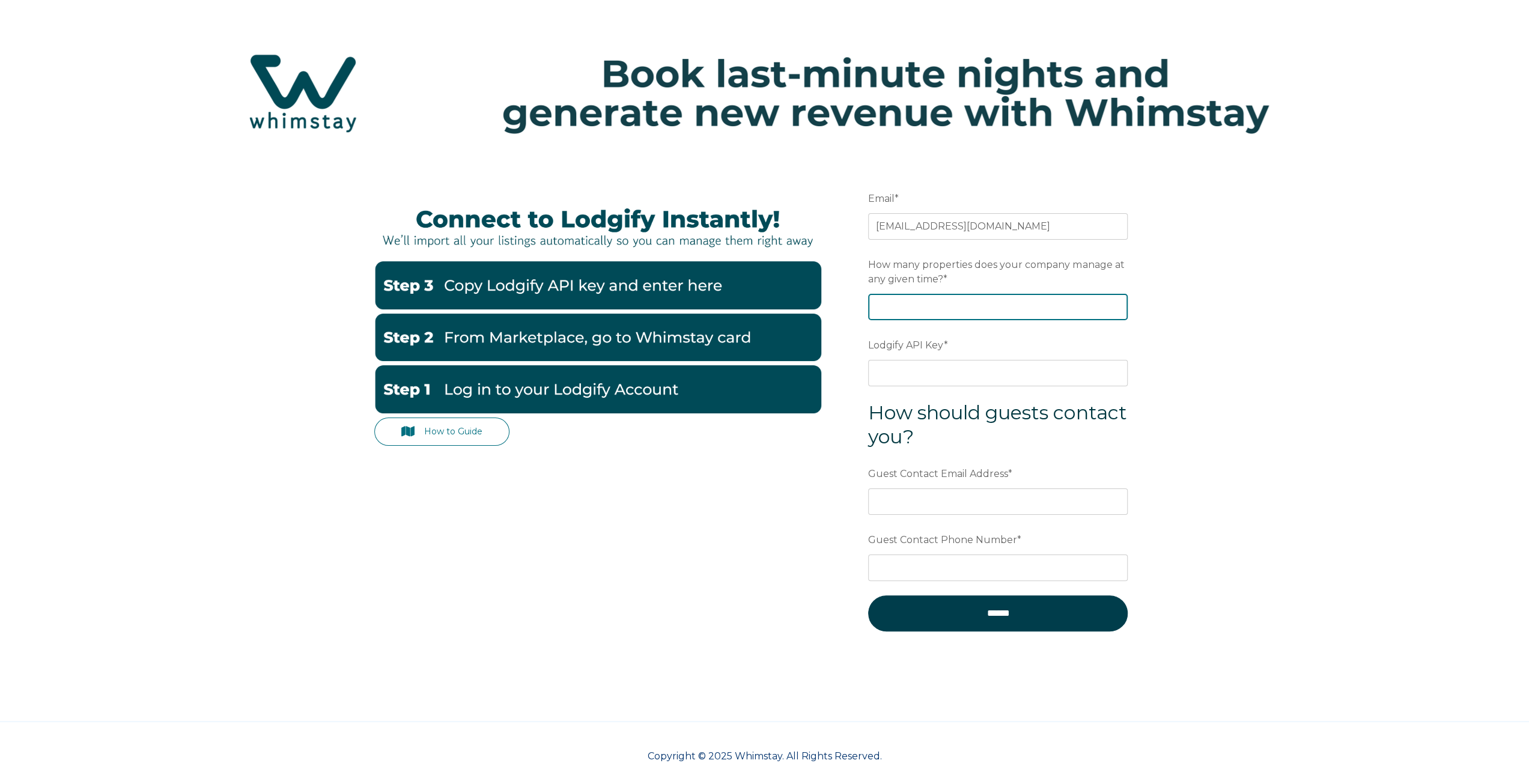
click at [975, 302] on input "How many properties does your company manage at any given time? *" at bounding box center [998, 307] width 259 height 26
type input "3"
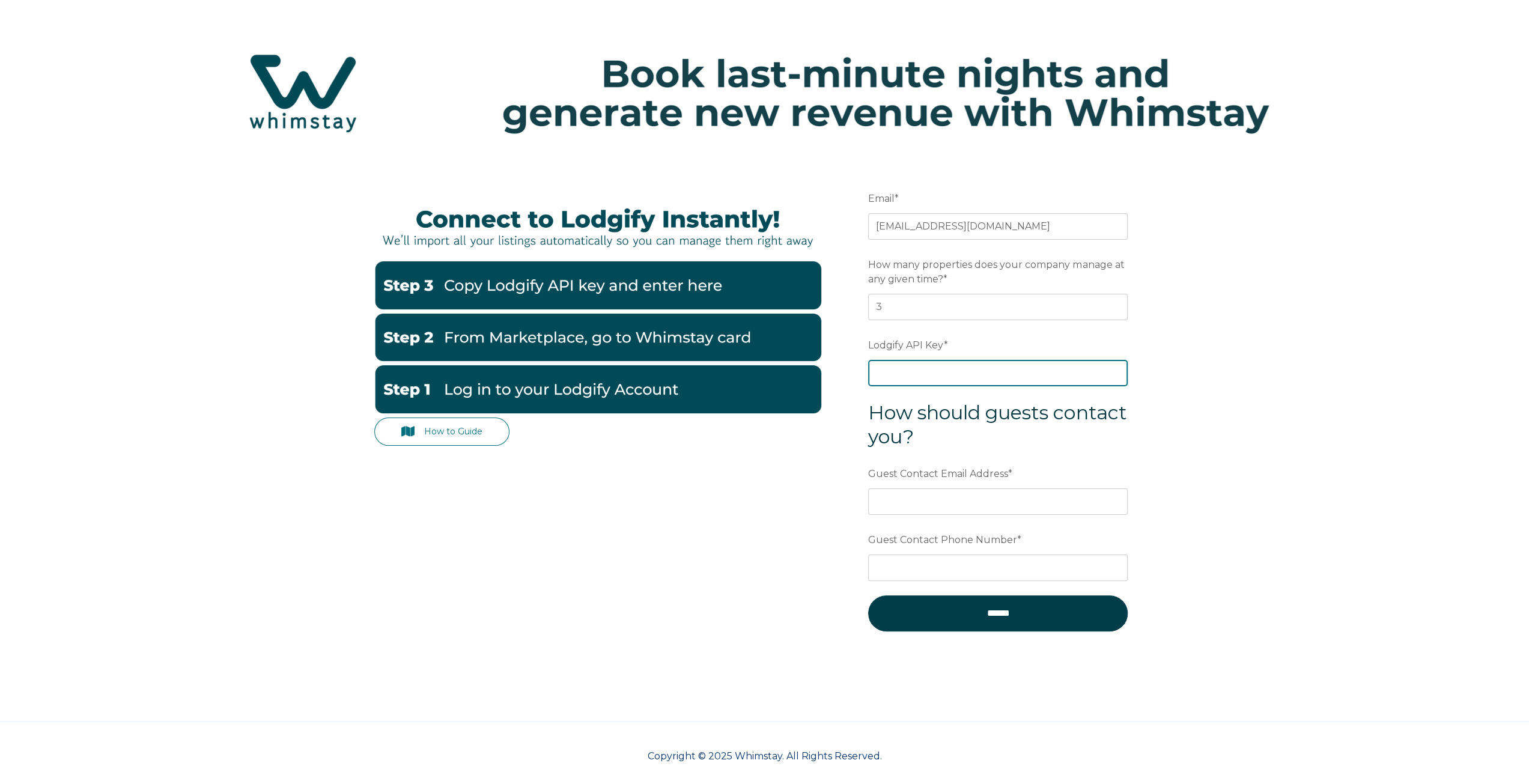
click at [904, 374] on input "Lodgify API Key *" at bounding box center [998, 373] width 259 height 26
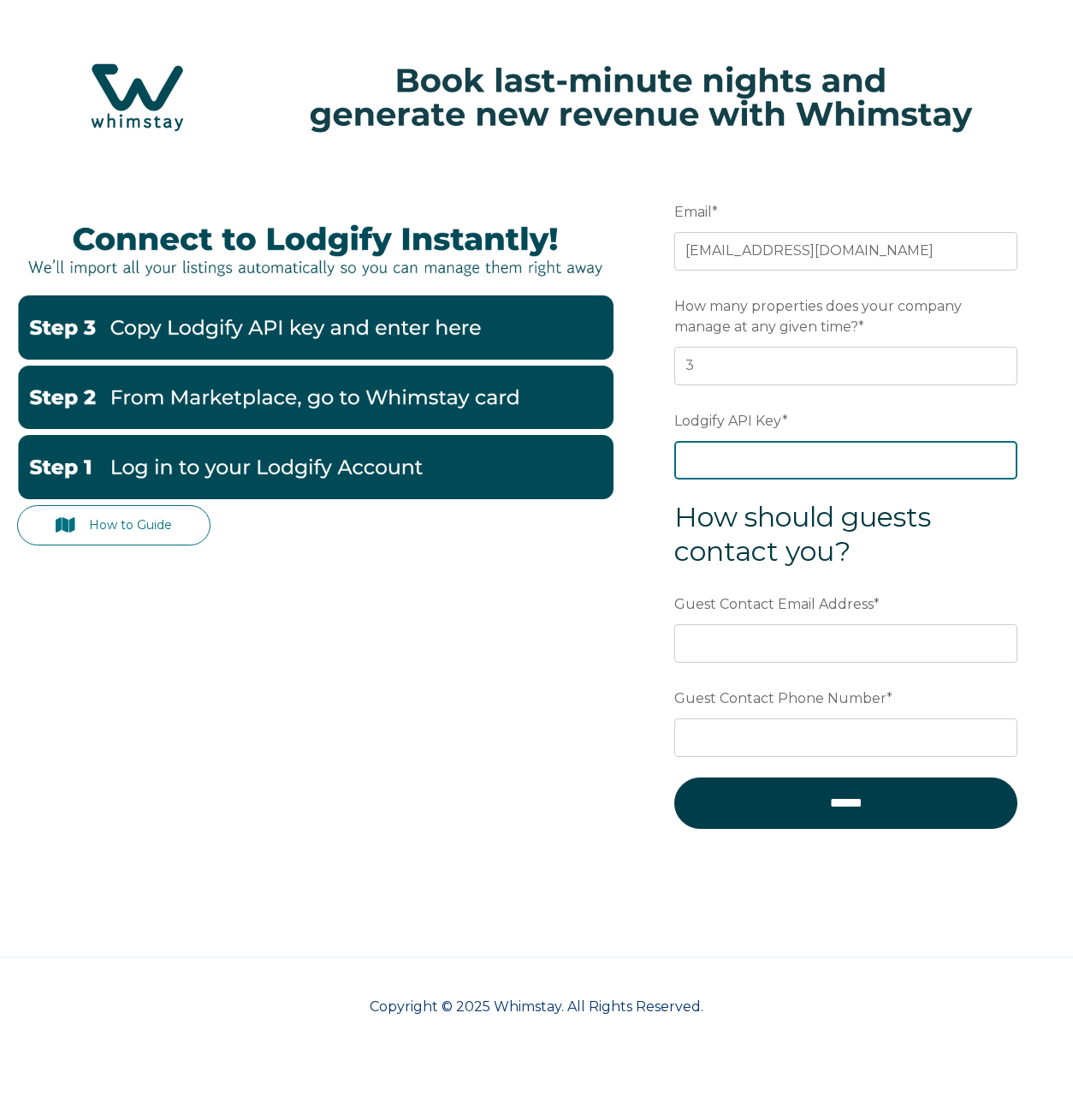
paste input "RkOxWV/woCeqqcR9zxEXWXbcJsgJPVUxeycJ1dlFkdRvaSWqG5pnQMZflWmrWQGV"
type input "RkOxWV/woCeqqcR9zxEXWXbcJsgJPVUxeycJ1dlFkdRvaSWqG5pnQMZflWmrWQGV"
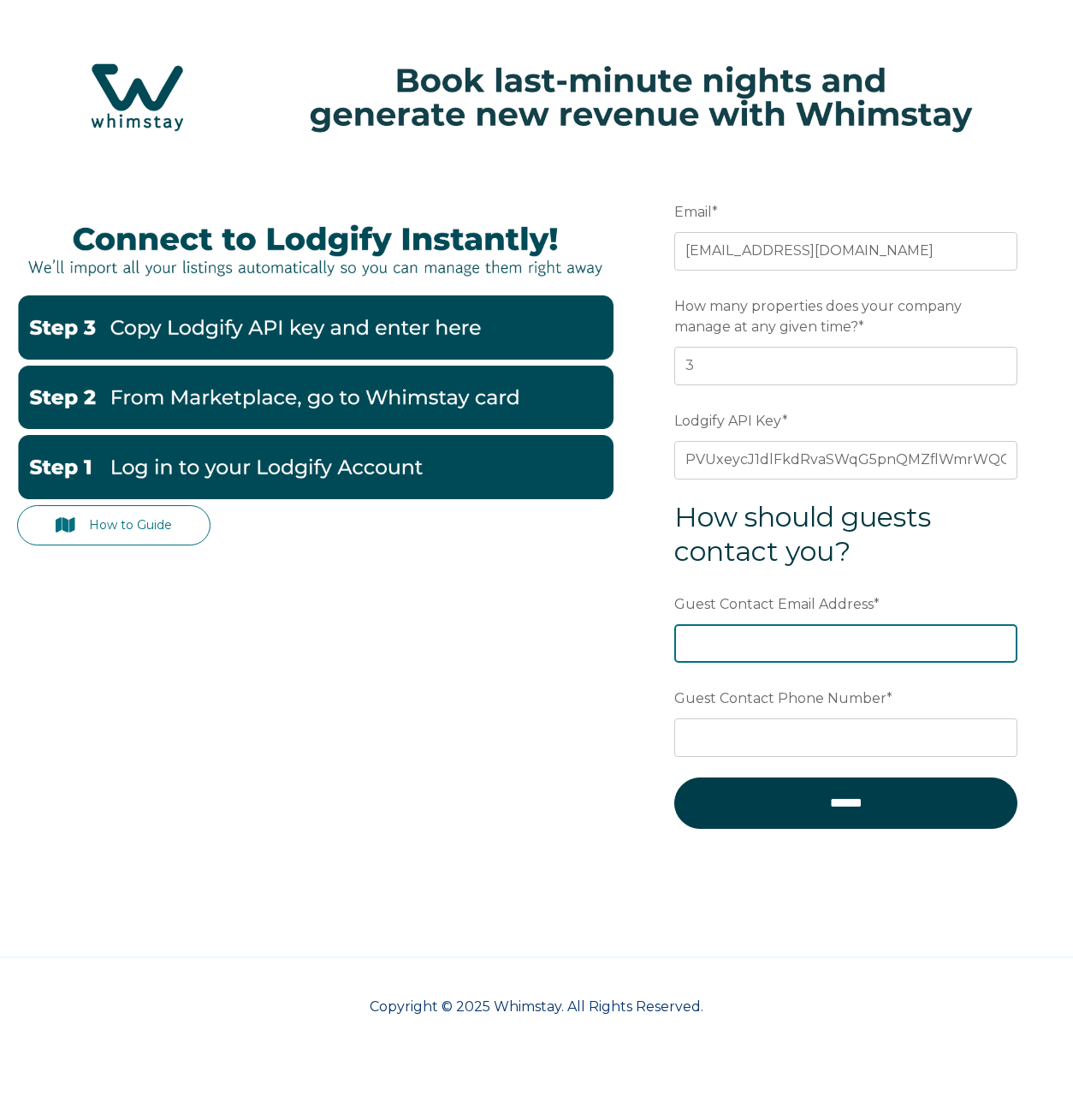
scroll to position [0, 0]
click at [827, 639] on input "Guest Contact Email Address *" at bounding box center [845, 642] width 343 height 38
type input "megiyer@gmail.com"
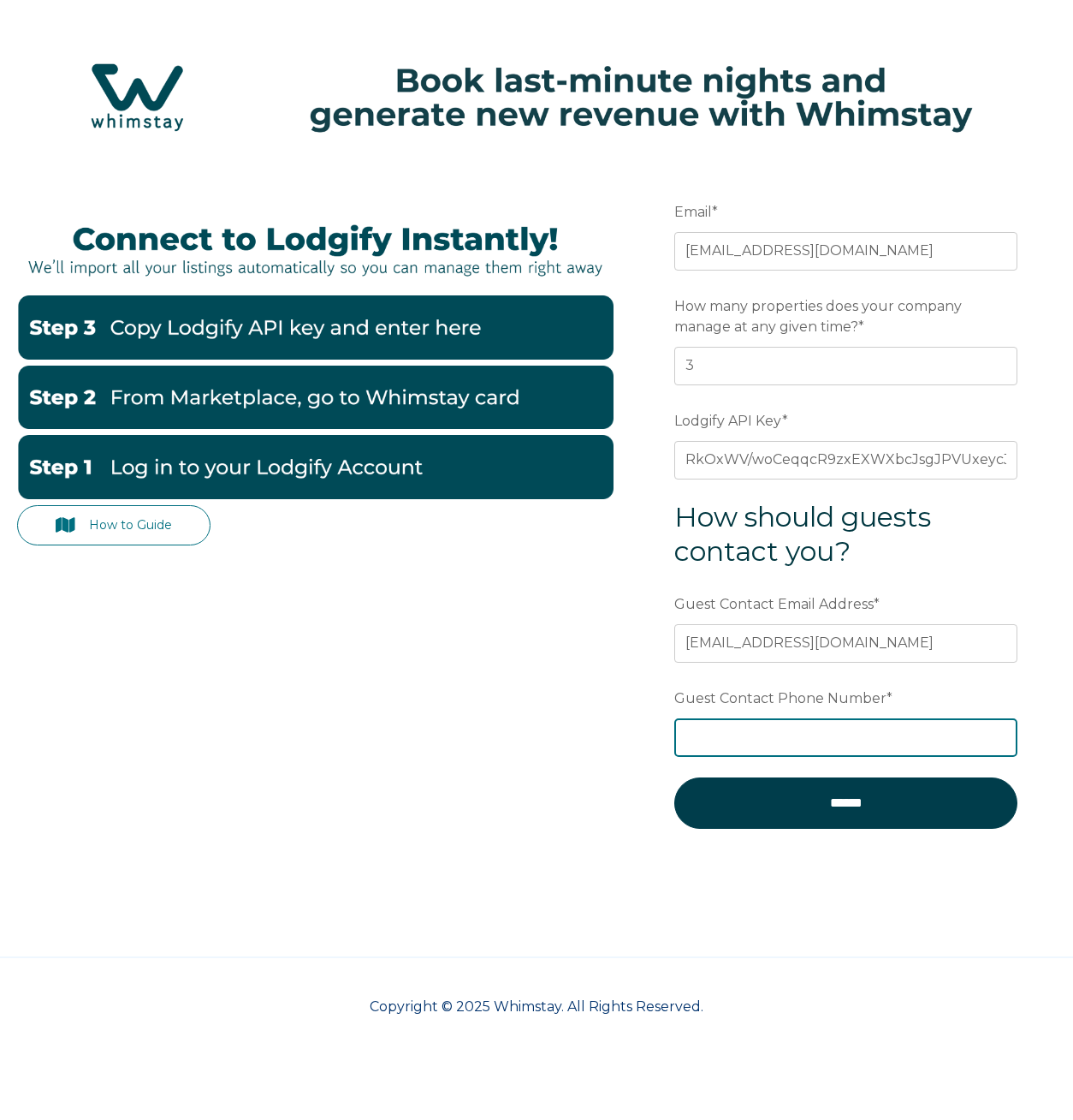
type input "2069406832"
click at [632, 679] on div "How to Guide Email * megiyer@gmail.com Preferred language SDR How many properti…" at bounding box center [537, 522] width 1039 height 729
drag, startPoint x: 577, startPoint y: 699, endPoint x: 586, endPoint y: 698, distance: 9.1
click at [580, 698] on div "How to Guide Email * megiyer@gmail.com Preferred language SDR How many properti…" at bounding box center [537, 522] width 1039 height 729
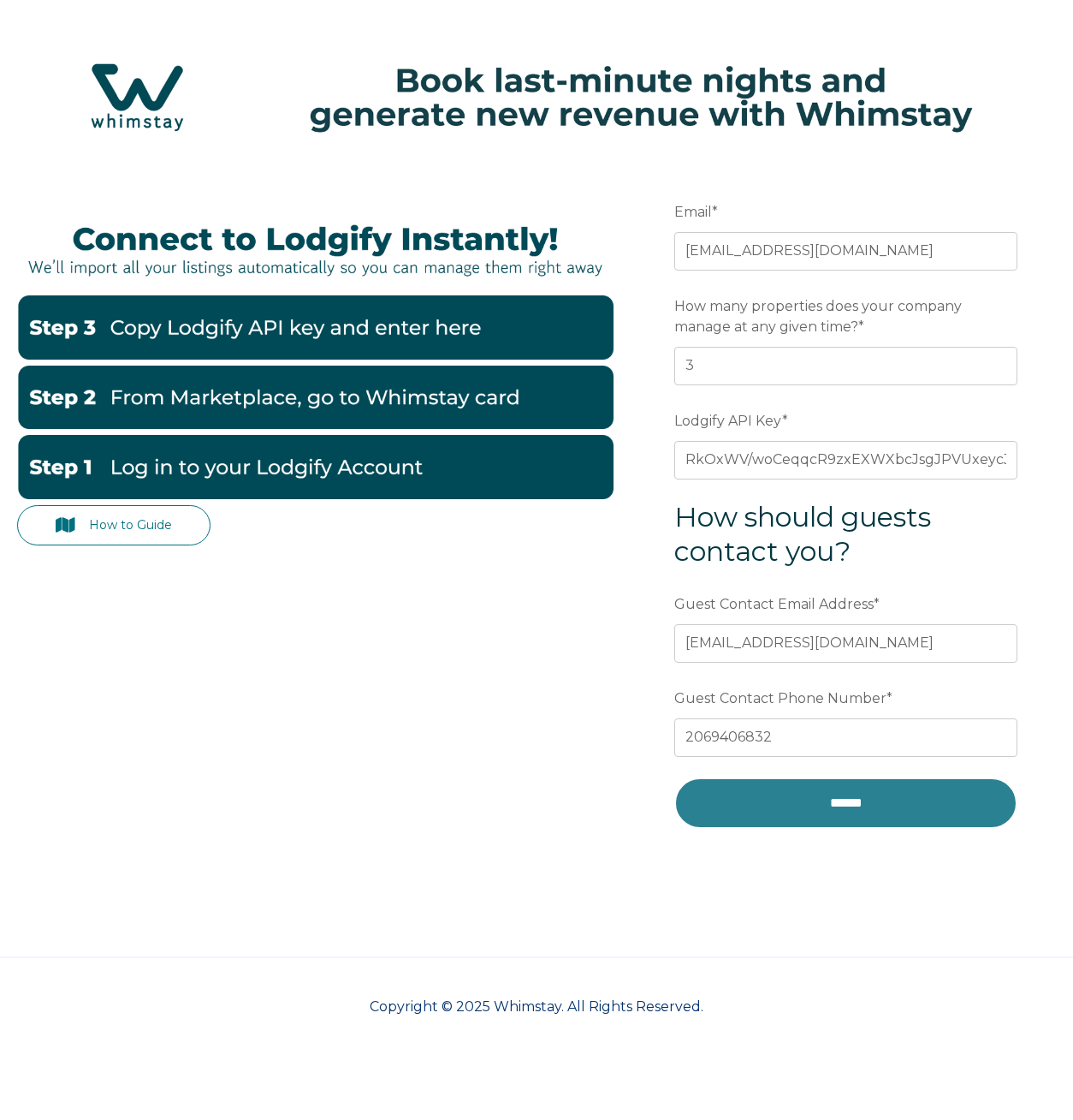
click at [885, 801] on input "******" at bounding box center [845, 803] width 343 height 51
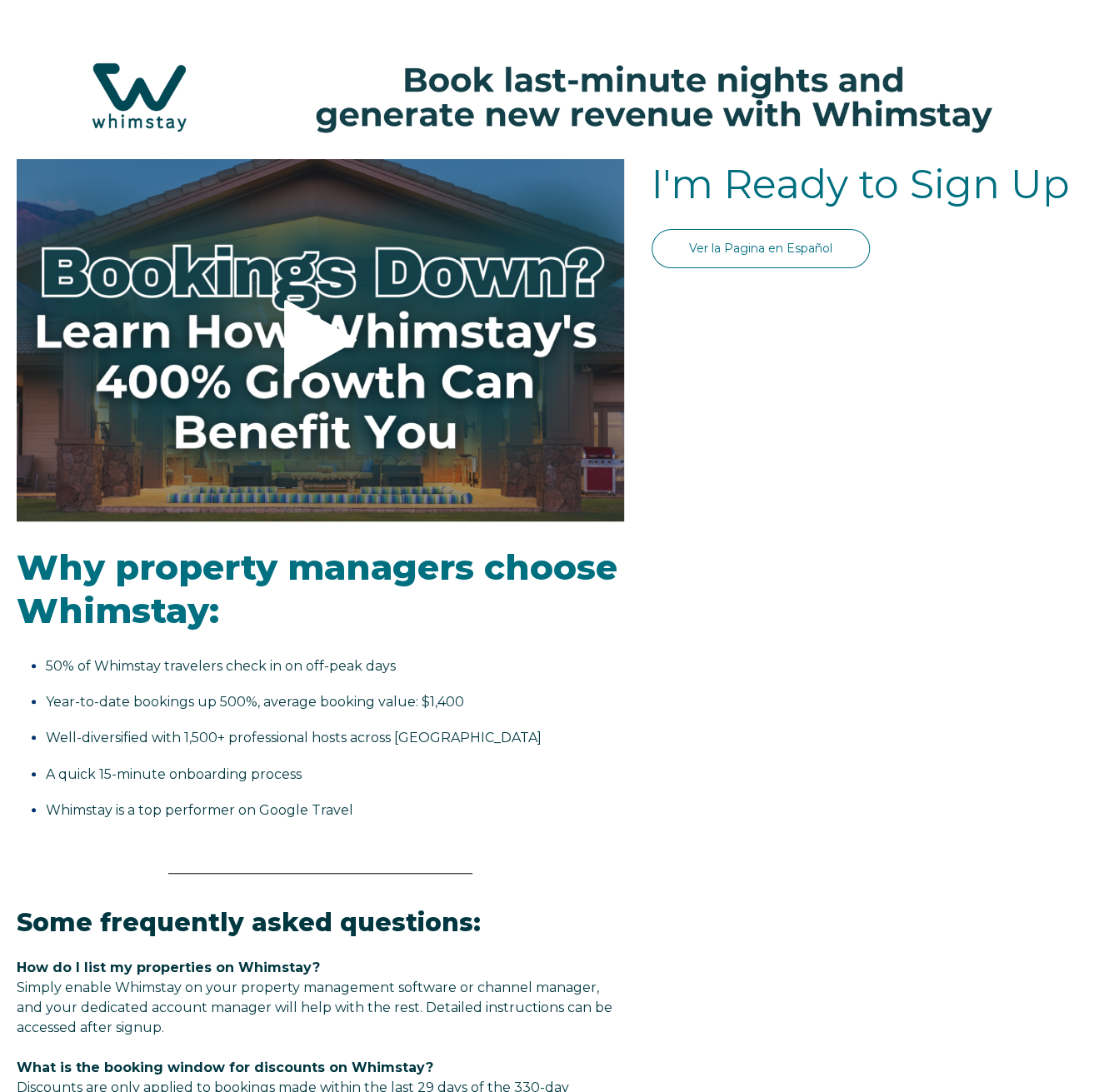
select select "US"
select select "Standard"
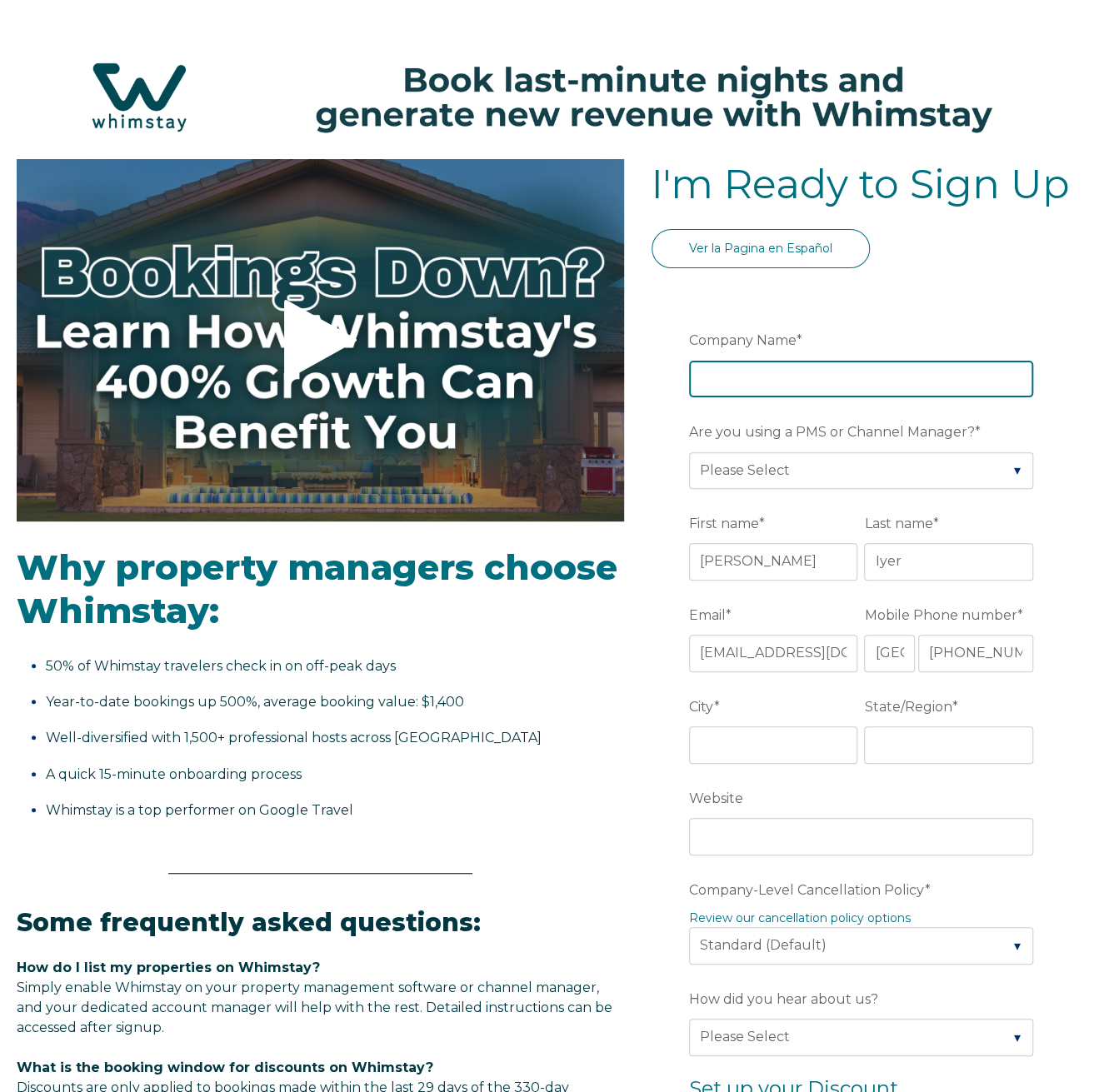
click at [758, 376] on input "Company Name *" at bounding box center [861, 378] width 344 height 36
type input "Tranquil Pines"
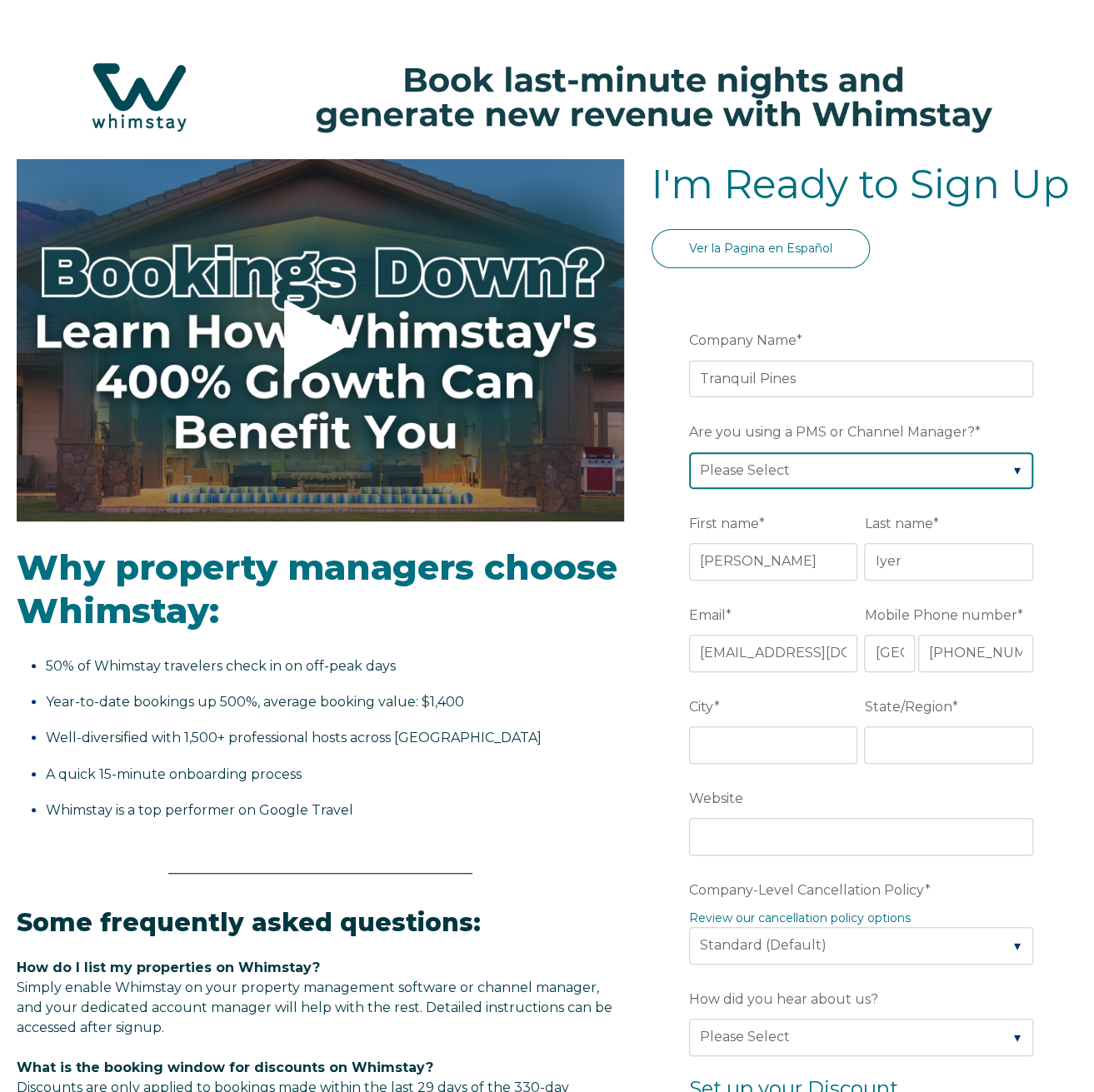
click at [806, 462] on select "Please Select Barefoot BookingPal Boost Brightside CiiRUS Escapia Guesty Hostaw…" at bounding box center [861, 470] width 344 height 36
select select "Lodgify"
click at [689, 452] on select "Please Select Barefoot BookingPal Boost Brightside CiiRUS Escapia Guesty Hostaw…" at bounding box center [861, 470] width 344 height 36
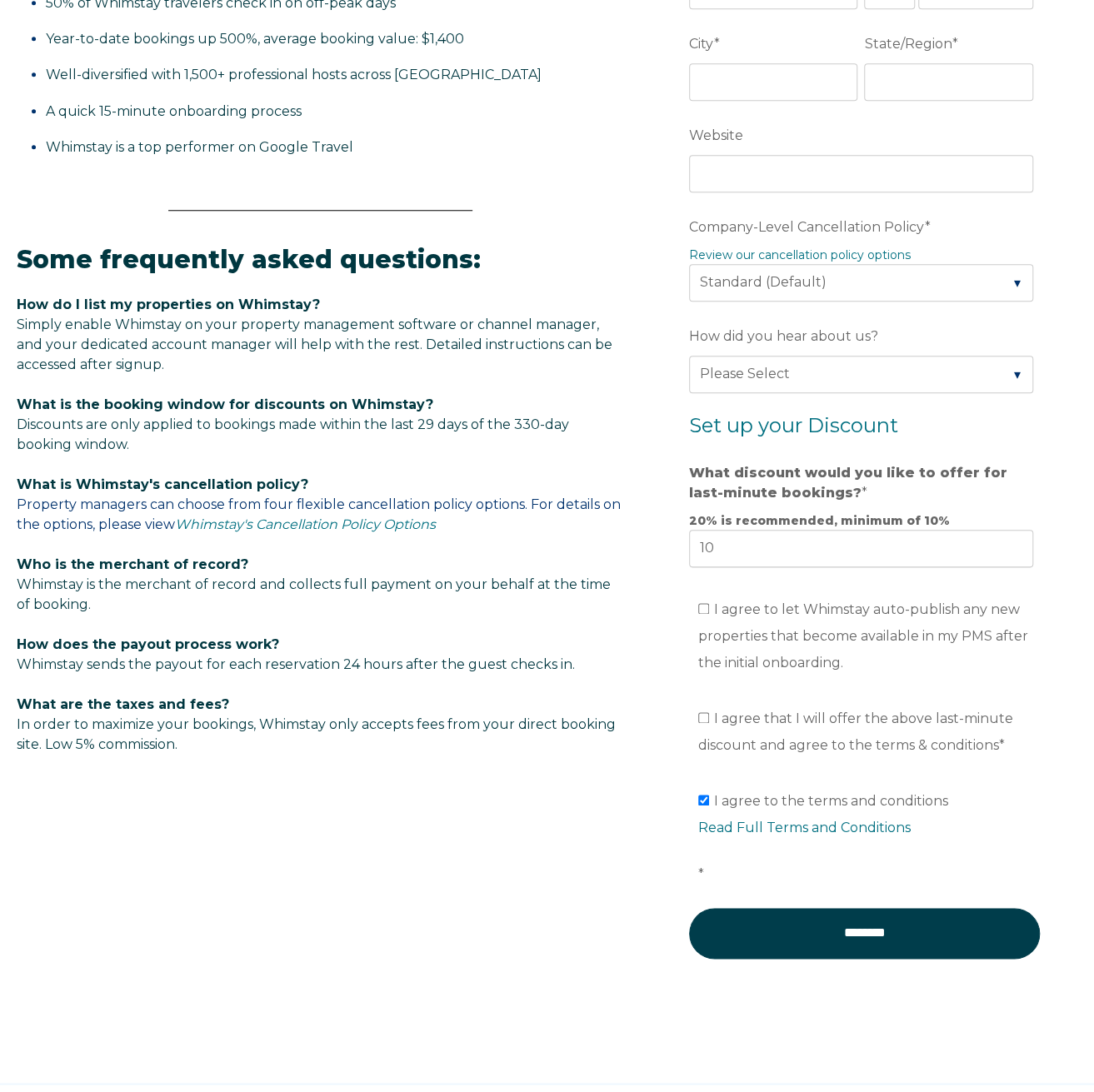
scroll to position [745, 0]
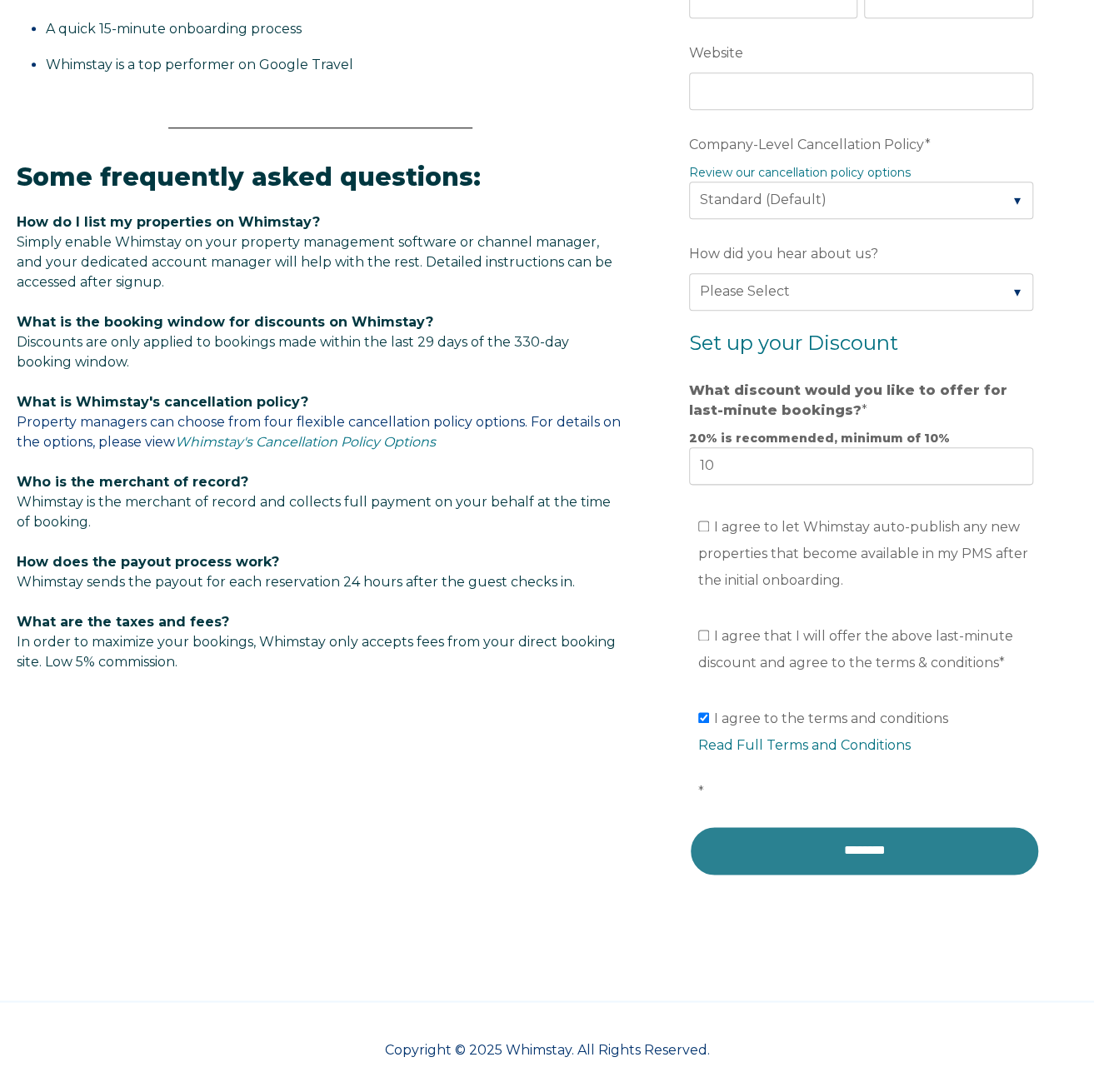
click at [851, 852] on input "********" at bounding box center [864, 850] width 351 height 50
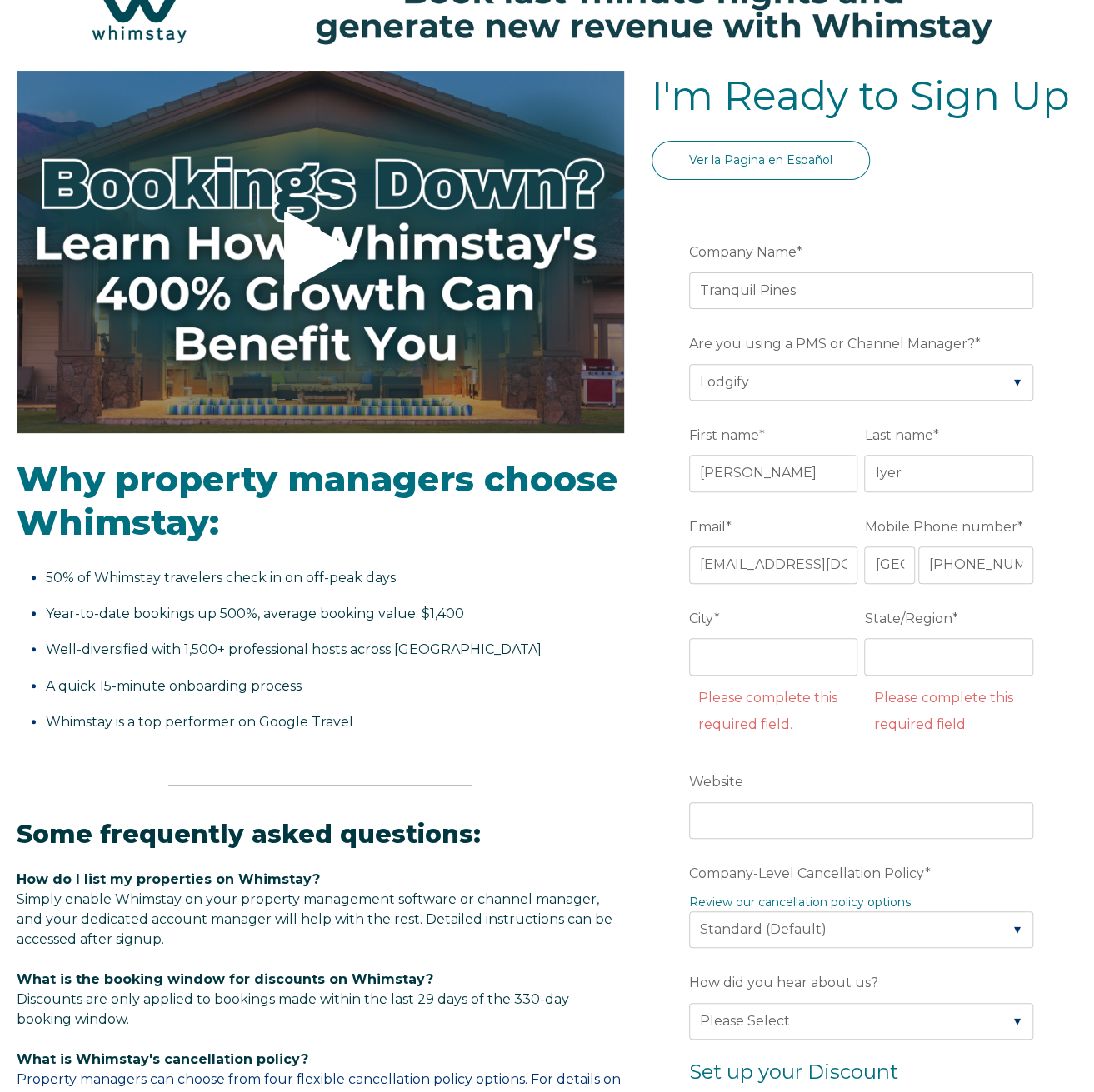
scroll to position [0, 0]
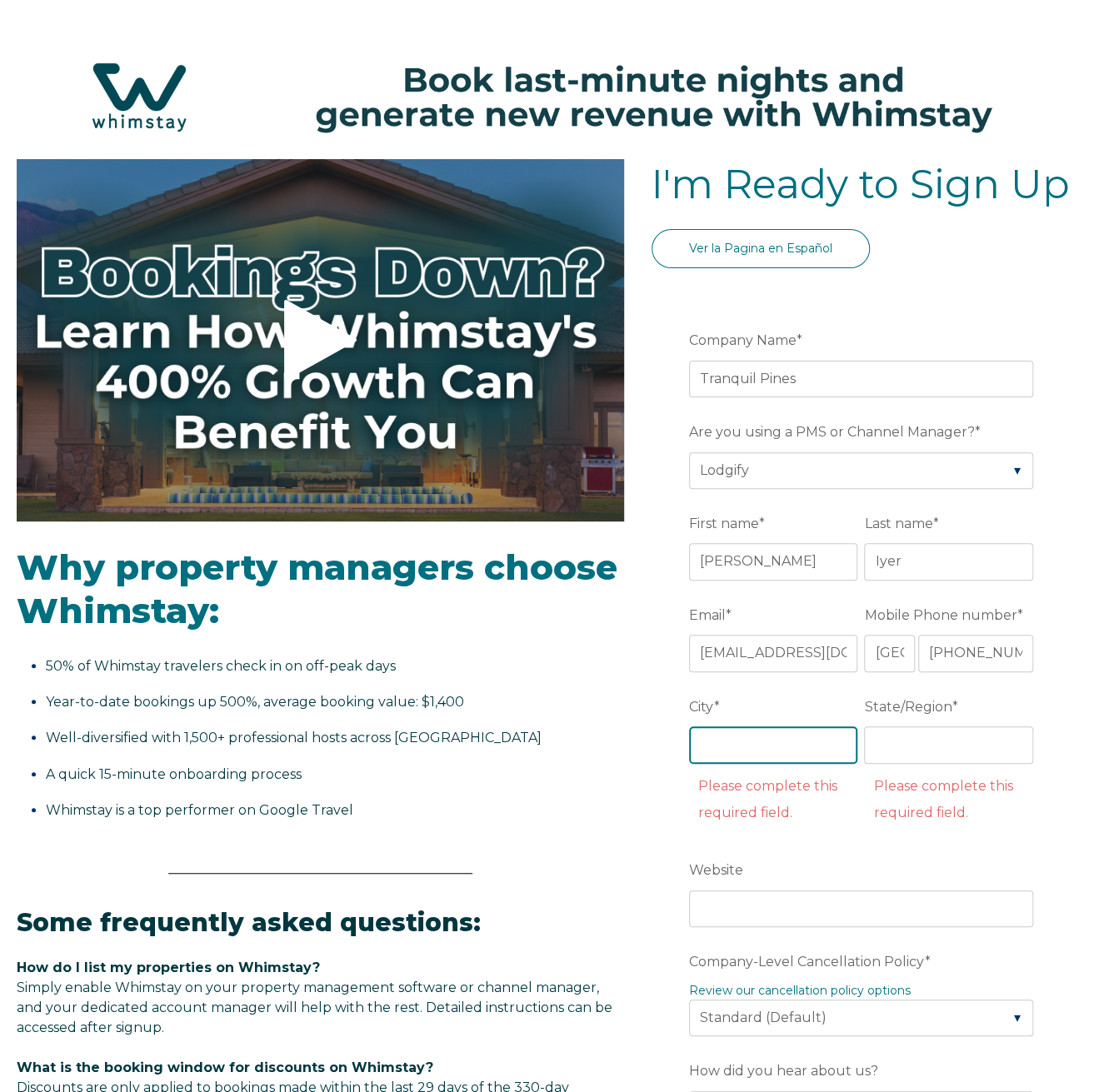
click at [775, 748] on input "City *" at bounding box center [774, 744] width 169 height 36
type input "Sammamish"
type input "[US_STATE]"
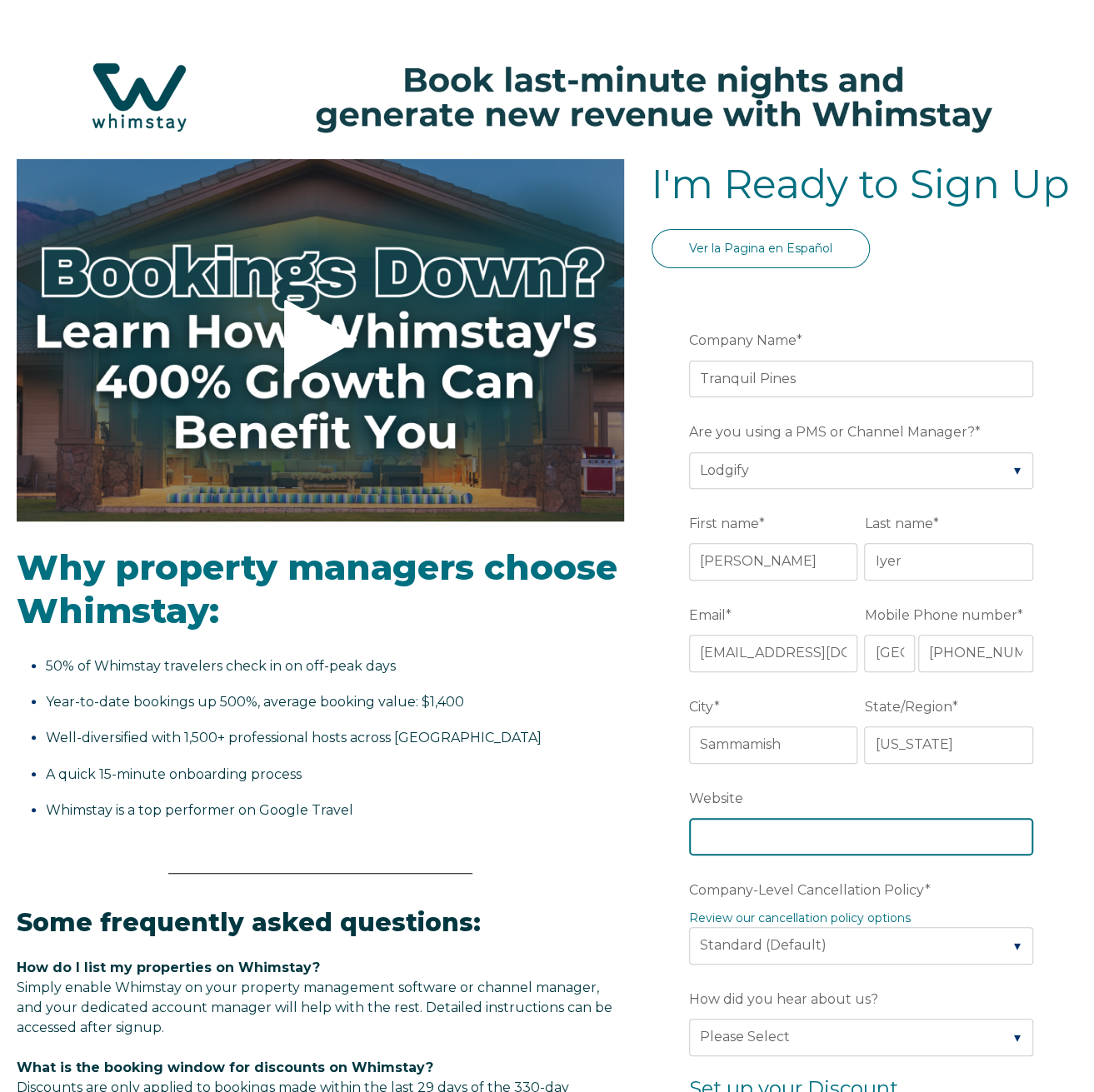
click at [765, 836] on input "Website" at bounding box center [861, 836] width 344 height 36
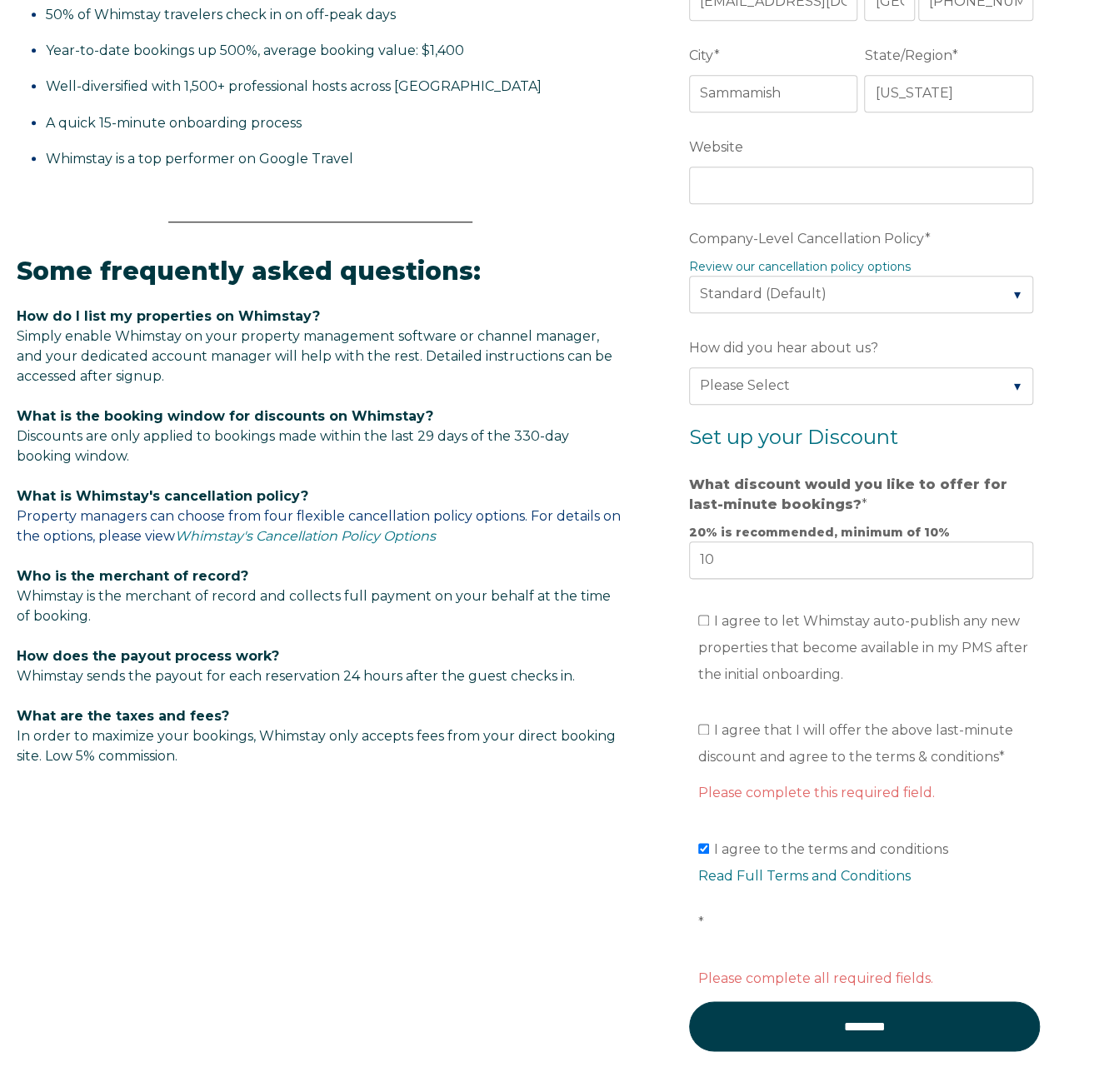
scroll to position [667, 0]
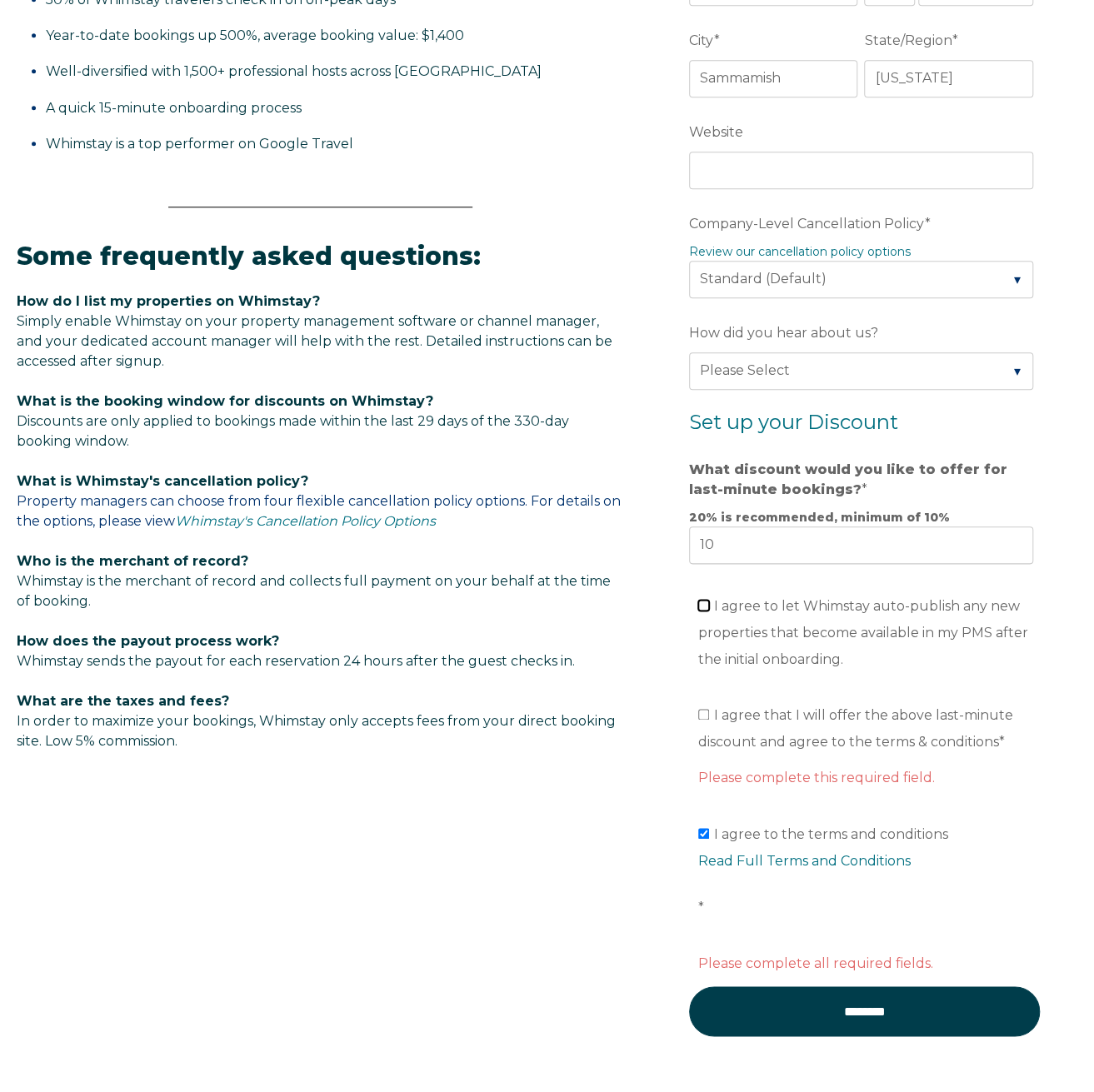
click at [705, 600] on input "I agree to let Whimstay auto-publish any new properties that become available i…" at bounding box center [703, 605] width 11 height 11
checkbox input "true"
click at [703, 708] on input "I agree that I will offer the above last-minute discount and agree to the terms…" at bounding box center [703, 714] width 11 height 11
checkbox input "true"
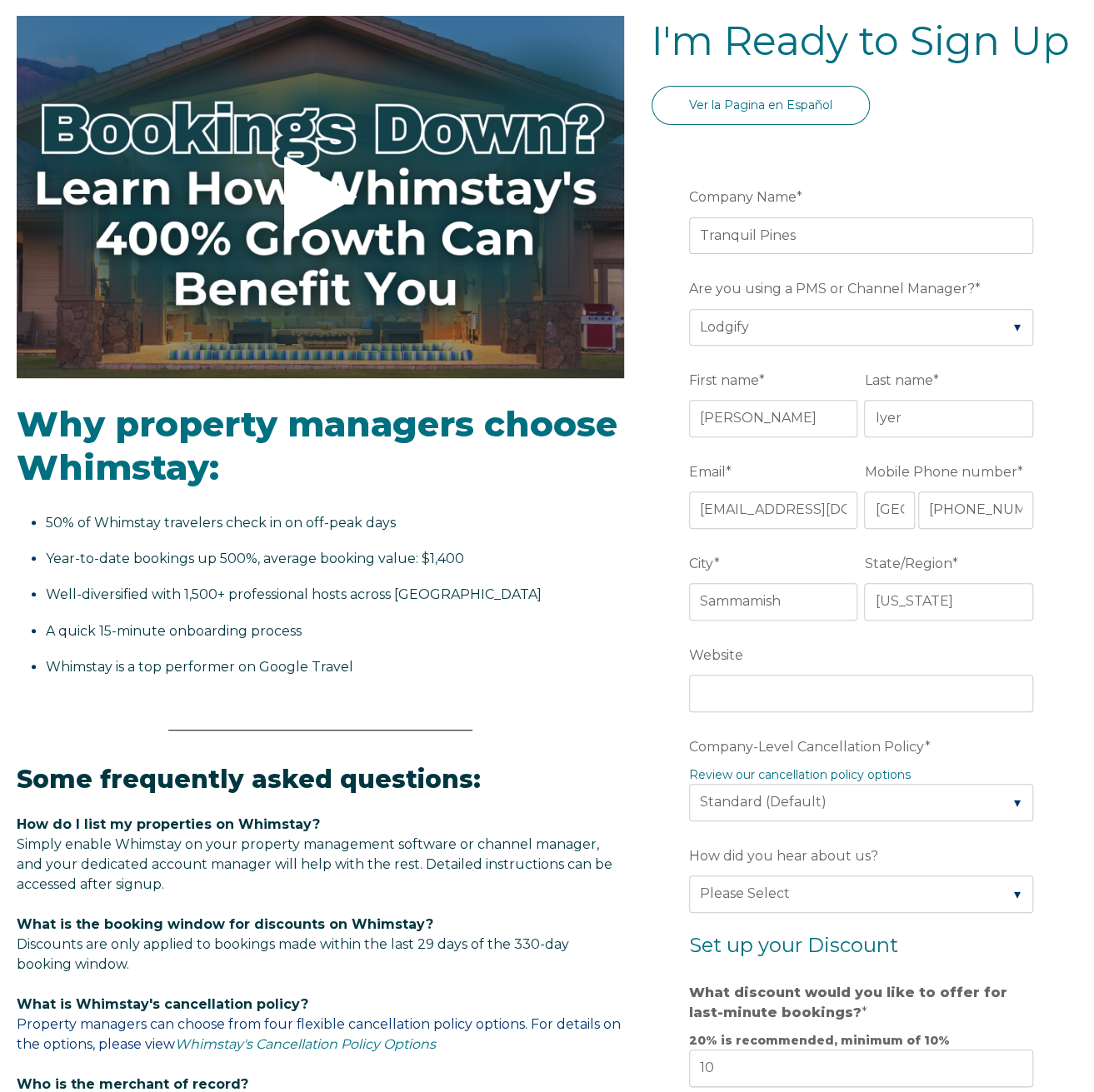
scroll to position [0, 0]
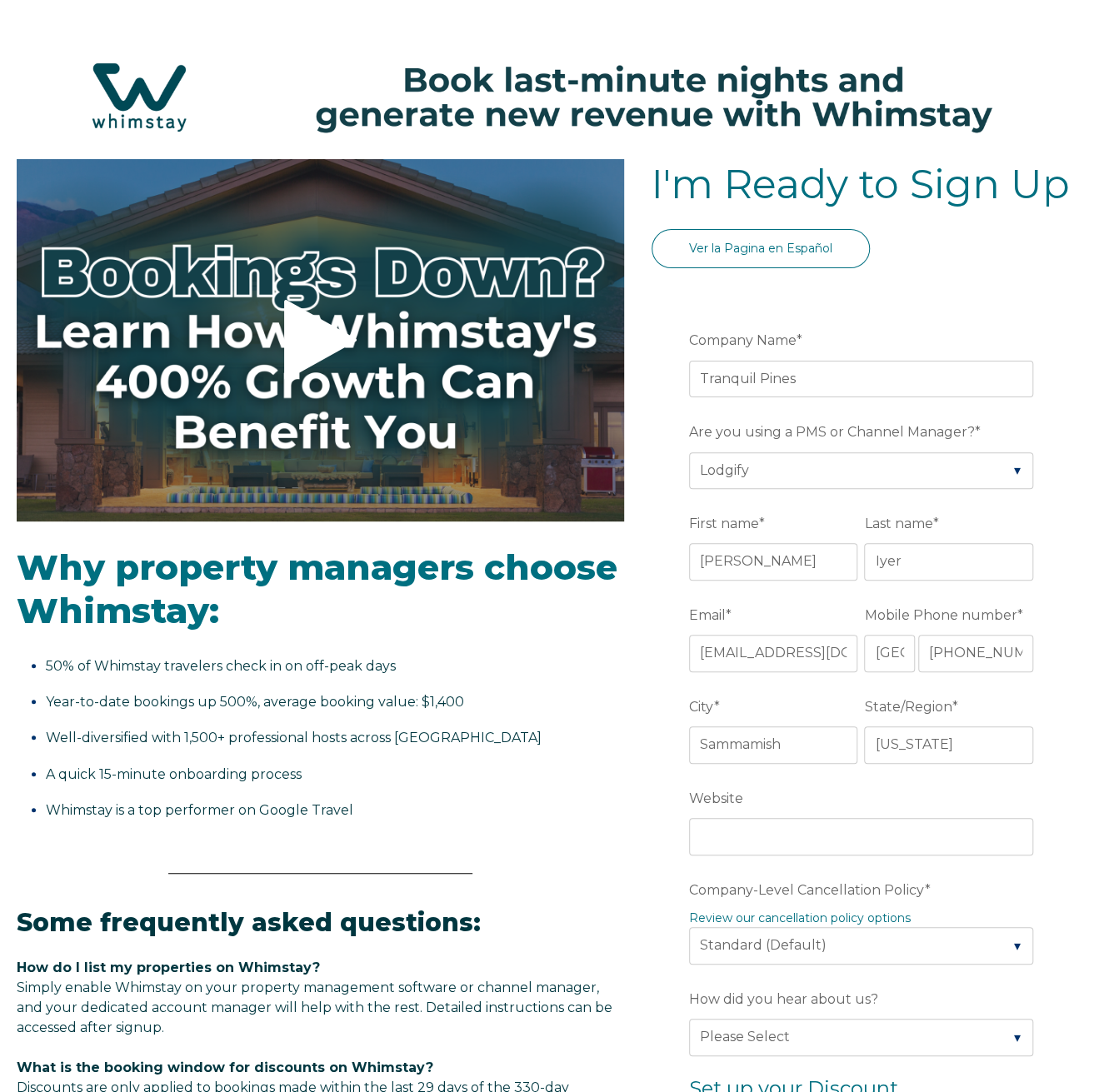
click at [563, 758] on ul "50% of Whimstay travelers check in on off-peak days Year-to-date bookings up 50…" at bounding box center [320, 739] width 607 height 171
click at [771, 837] on input "Website" at bounding box center [861, 836] width 344 height 36
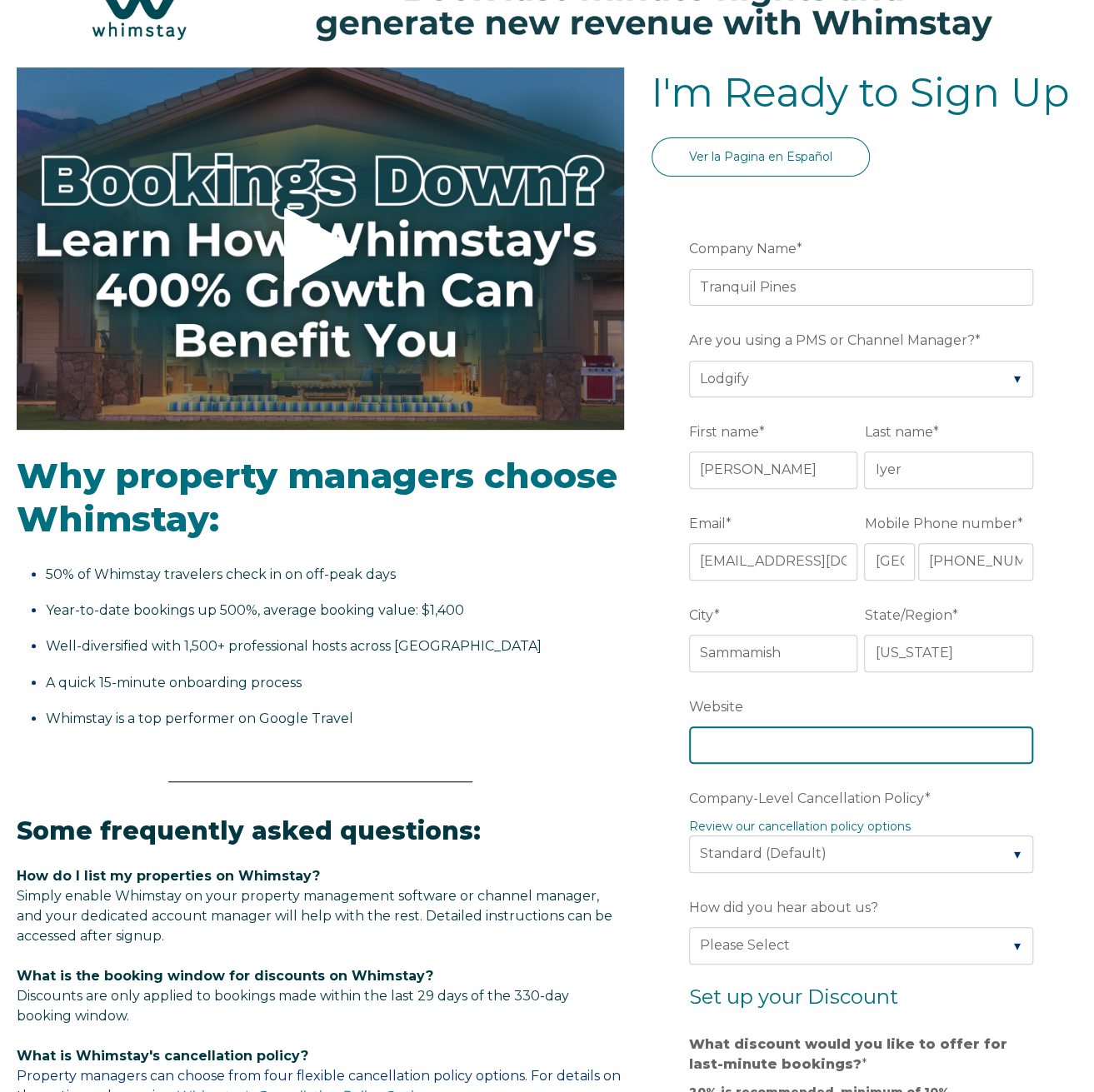
scroll to position [250, 0]
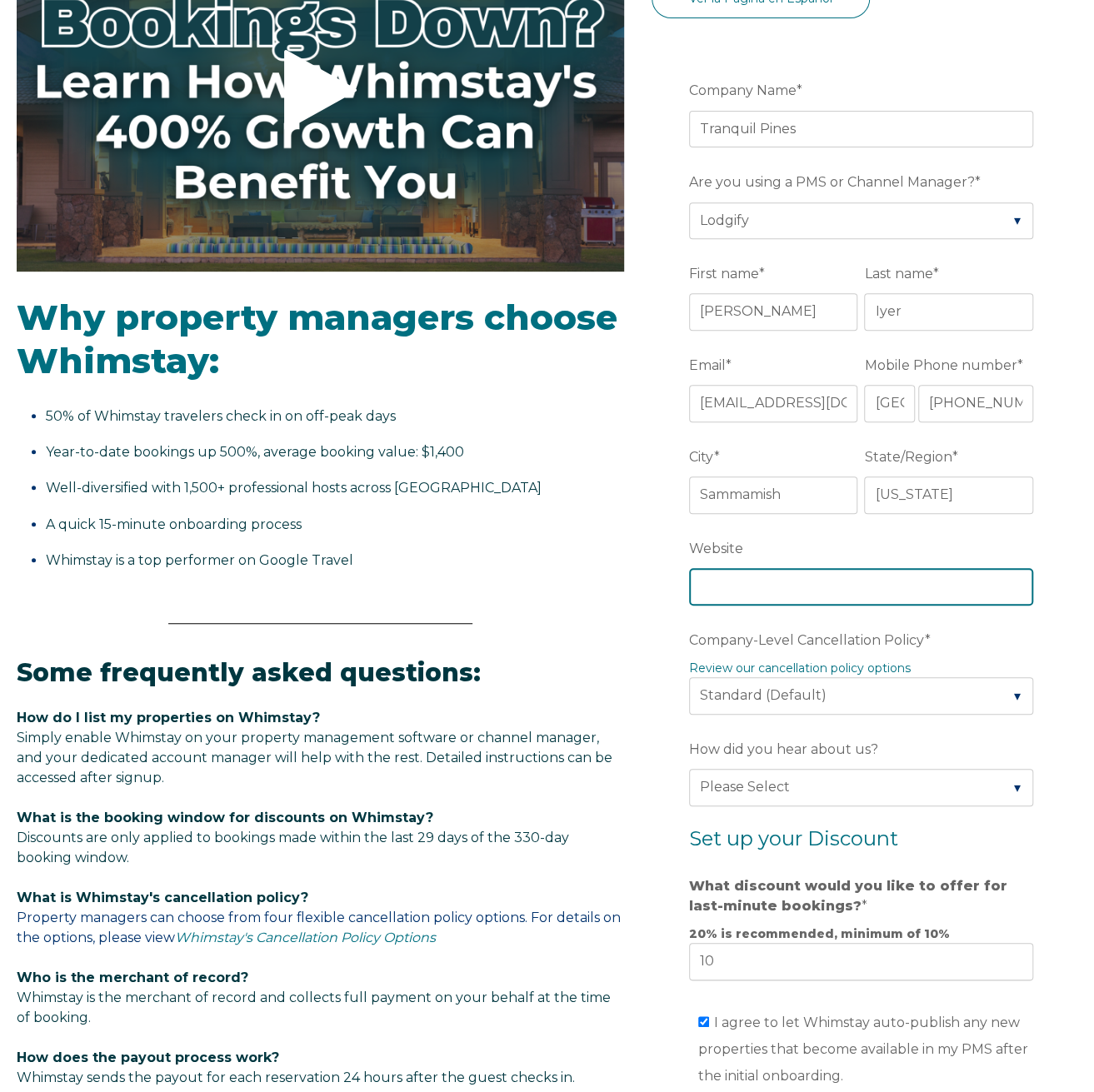
click at [810, 586] on input "Website" at bounding box center [861, 586] width 344 height 36
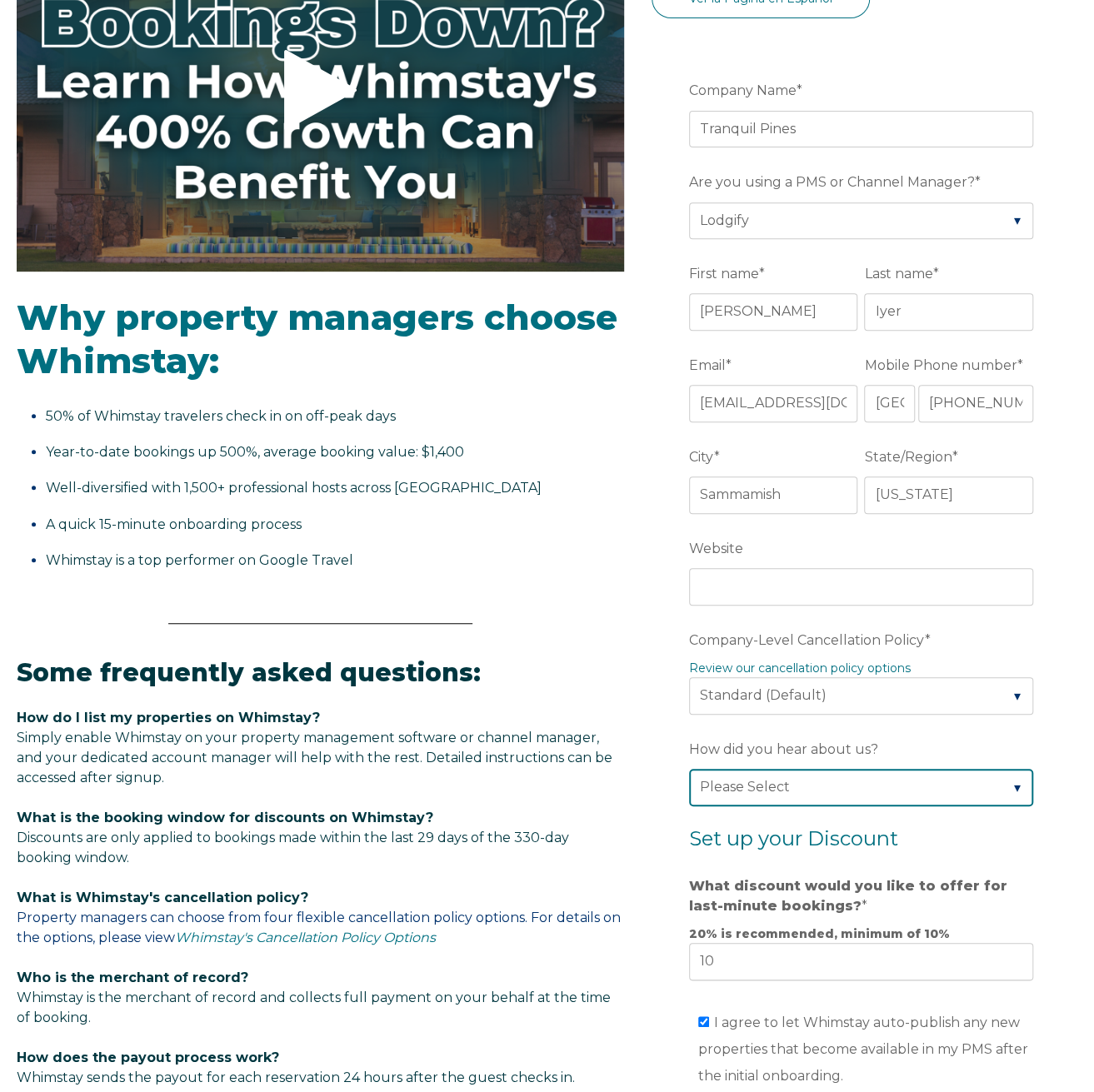
click at [834, 785] on select "Please Select Found Whimstay through a Google search Spoke to a Whimstay salesp…" at bounding box center [861, 787] width 344 height 36
select select "Google Search"
click at [689, 769] on select "Please Select Found Whimstay through a Google search Spoke to a Whimstay salesp…" at bounding box center [861, 787] width 344 height 36
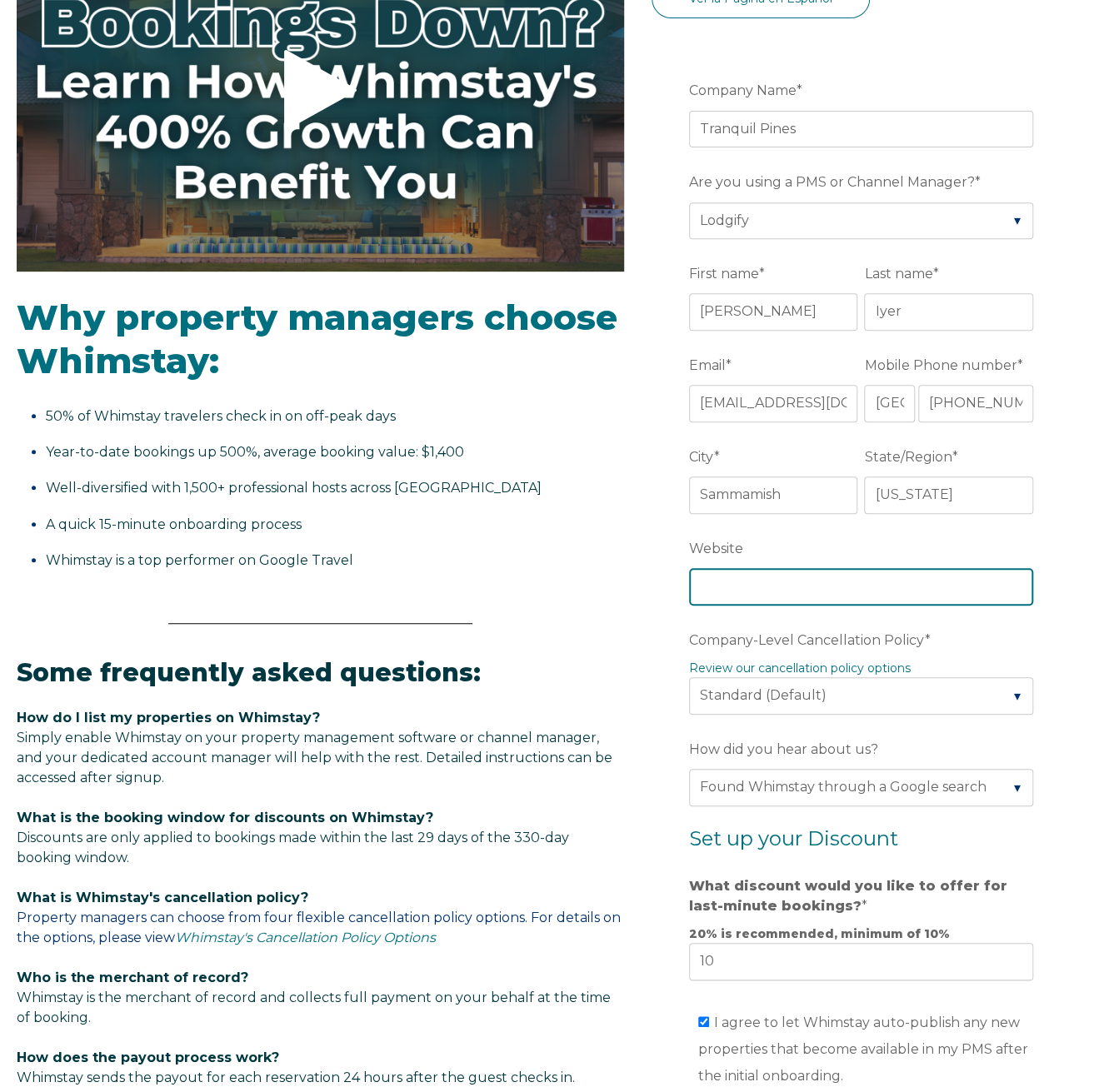
click at [786, 577] on input "Website" at bounding box center [861, 586] width 344 height 36
paste input "[URL][DOMAIN_NAME]"
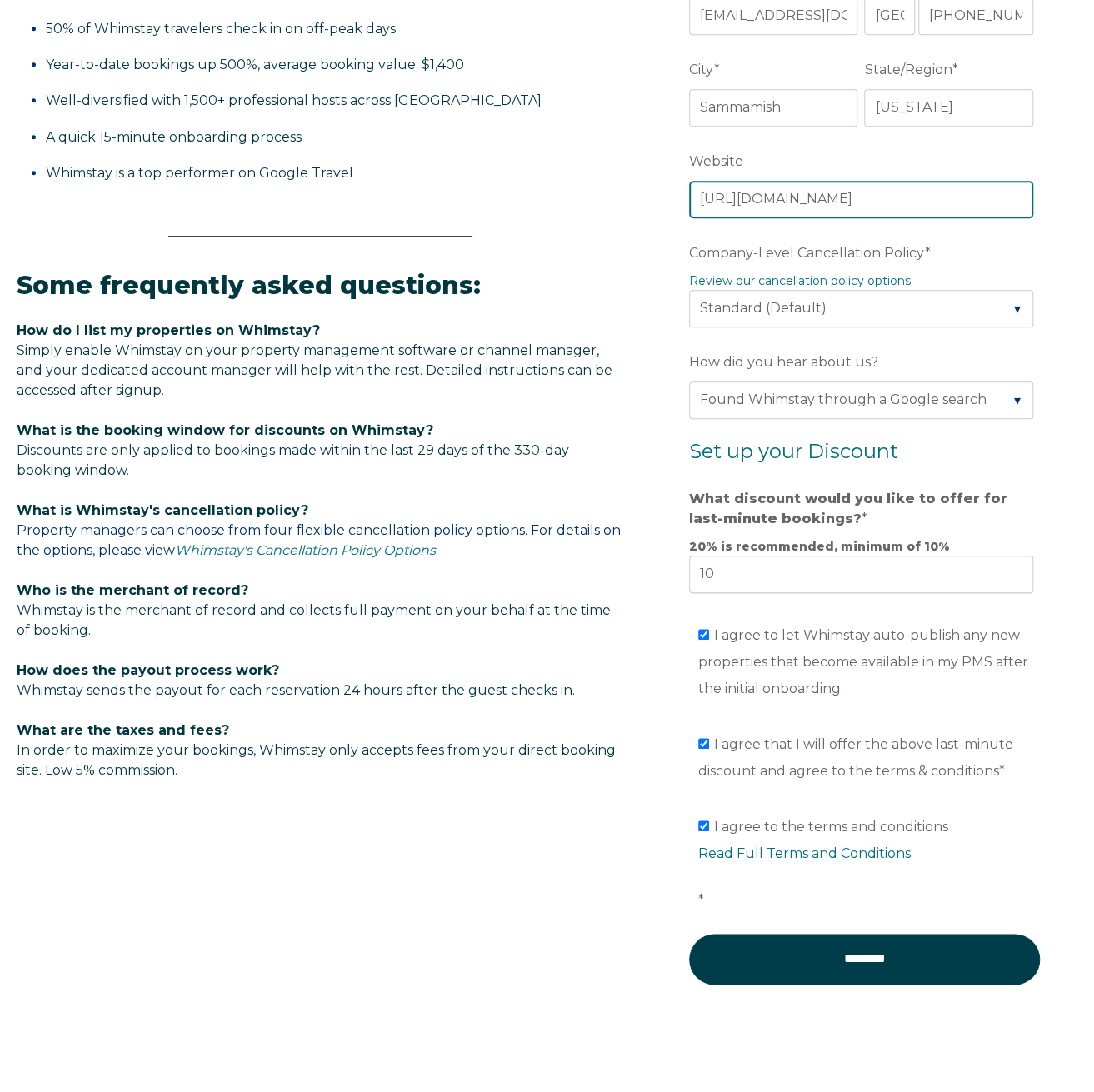
scroll to position [667, 0]
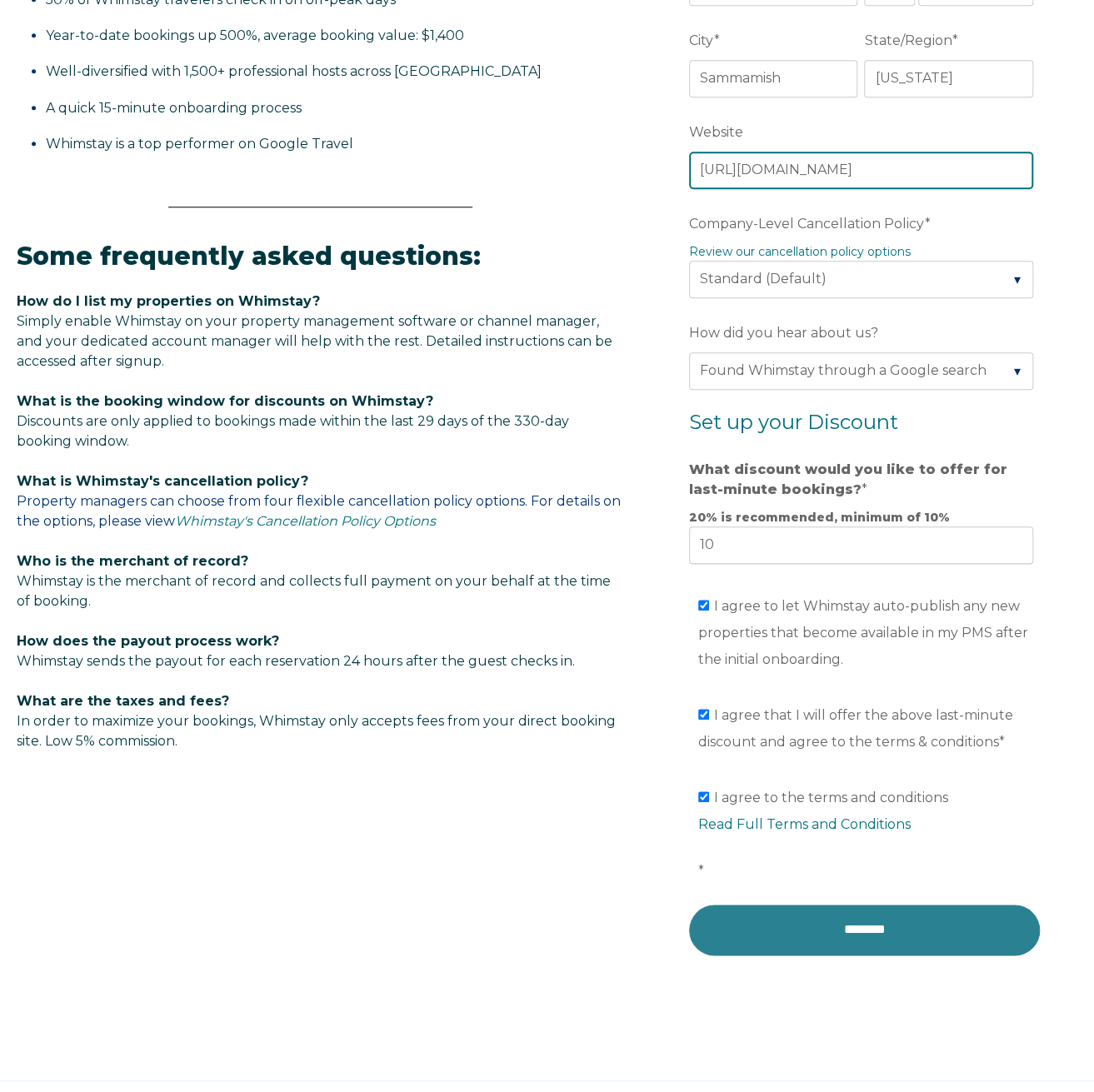
type input "[URL][DOMAIN_NAME]"
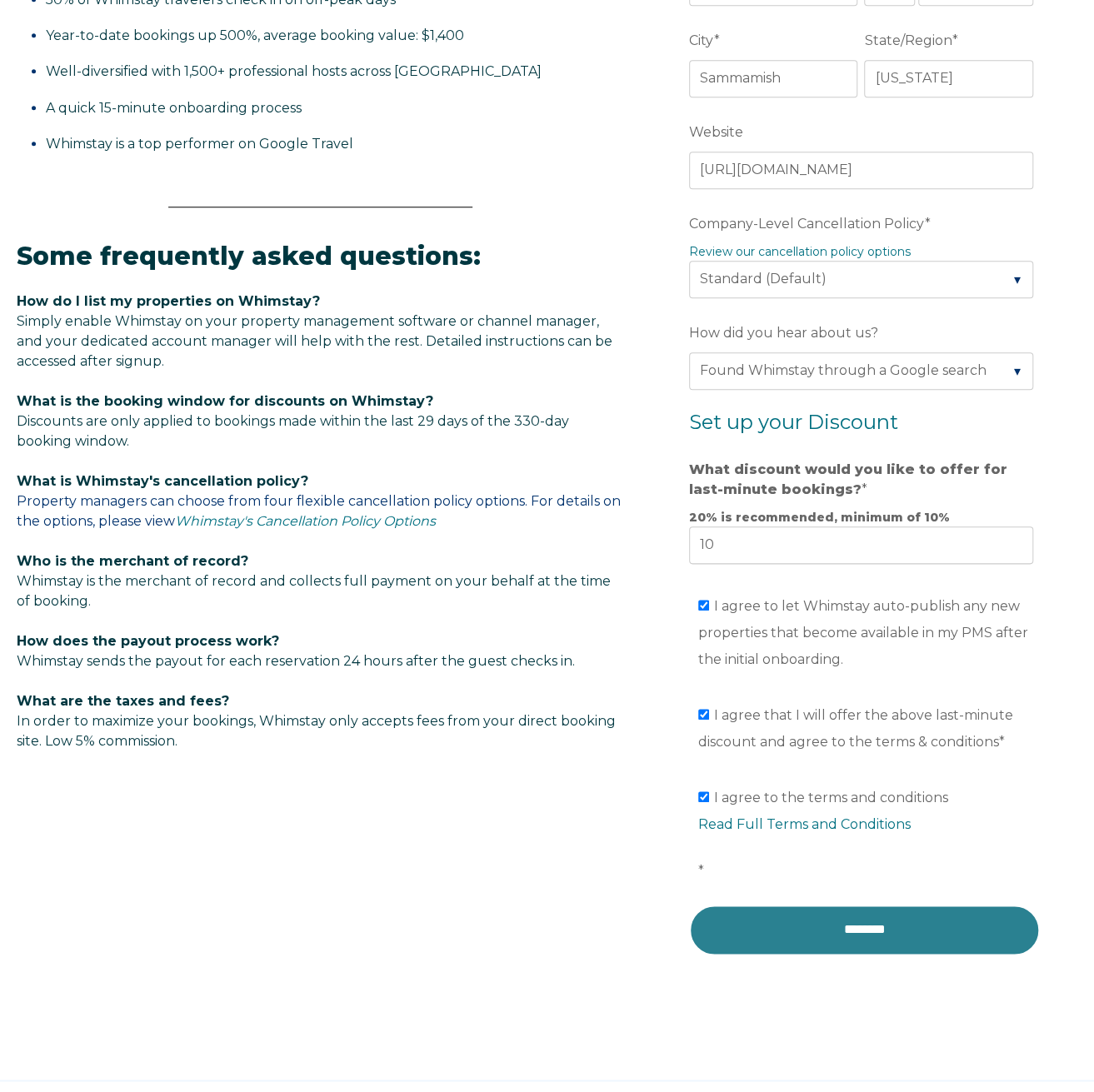
scroll to position [0, 0]
click at [839, 918] on input "********" at bounding box center [864, 929] width 351 height 50
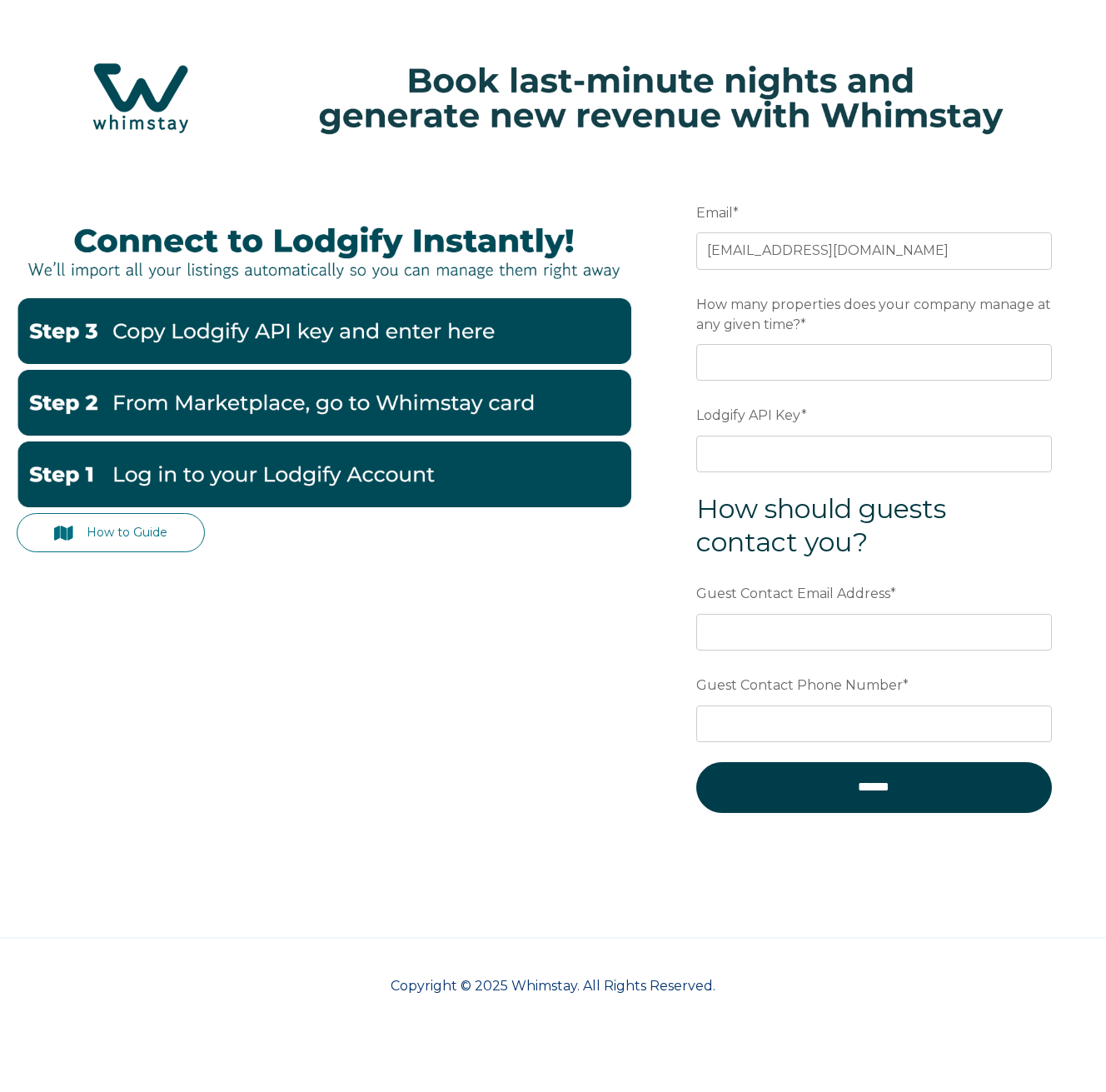
click at [191, 97] on img at bounding box center [553, 98] width 1072 height 114
click at [153, 96] on img at bounding box center [553, 98] width 1072 height 114
click at [759, 907] on div "How to Guide Email * [EMAIL_ADDRESS][DOMAIN_NAME] Preferred language SDR How ma…" at bounding box center [553, 549] width 1106 height 776
